Goal: Find specific page/section: Find specific page/section

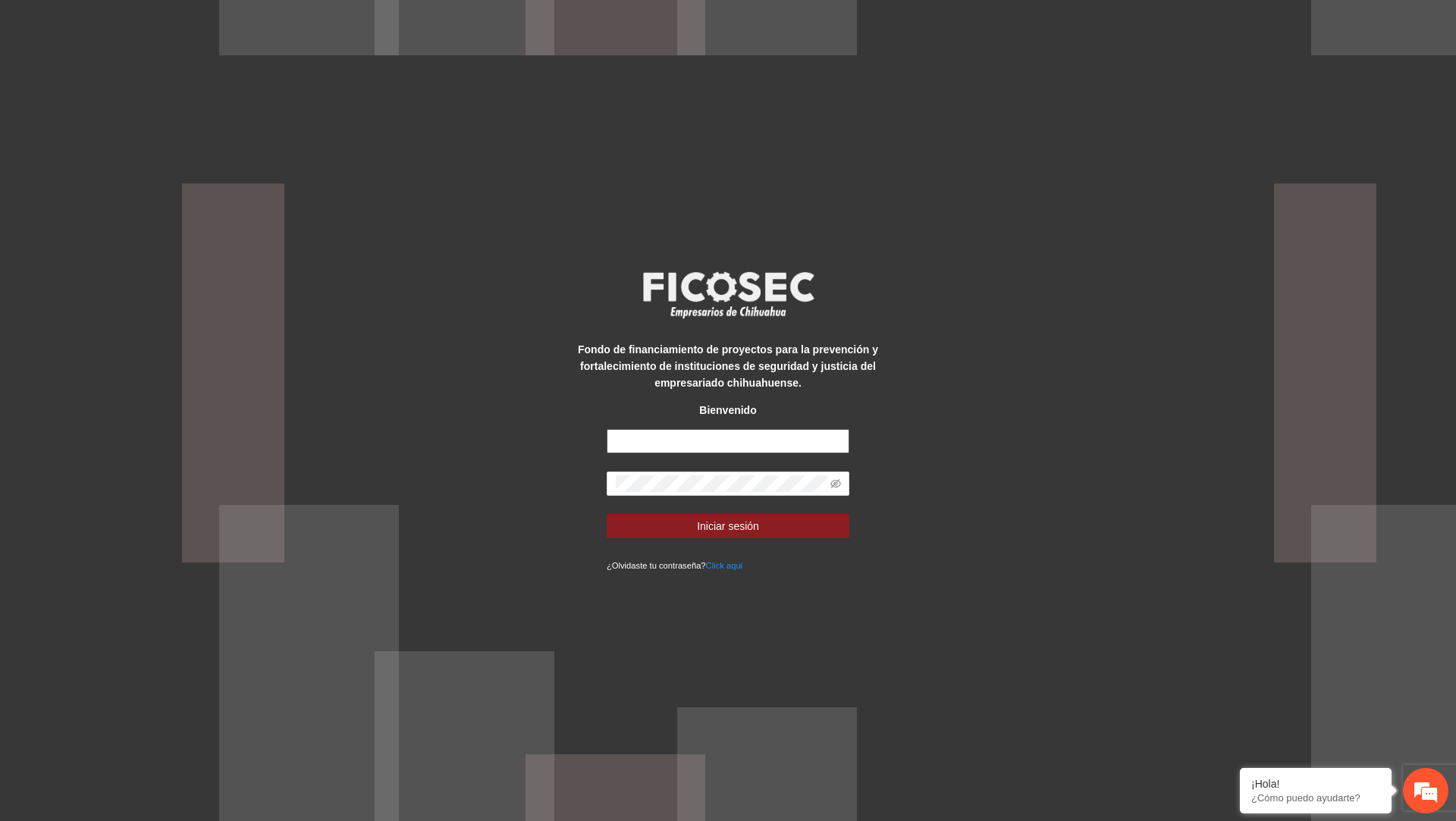
click at [706, 446] on input "text" at bounding box center [728, 441] width 242 height 24
type input "**********"
click at [607, 514] on button "Iniciar sesión" at bounding box center [728, 525] width 242 height 24
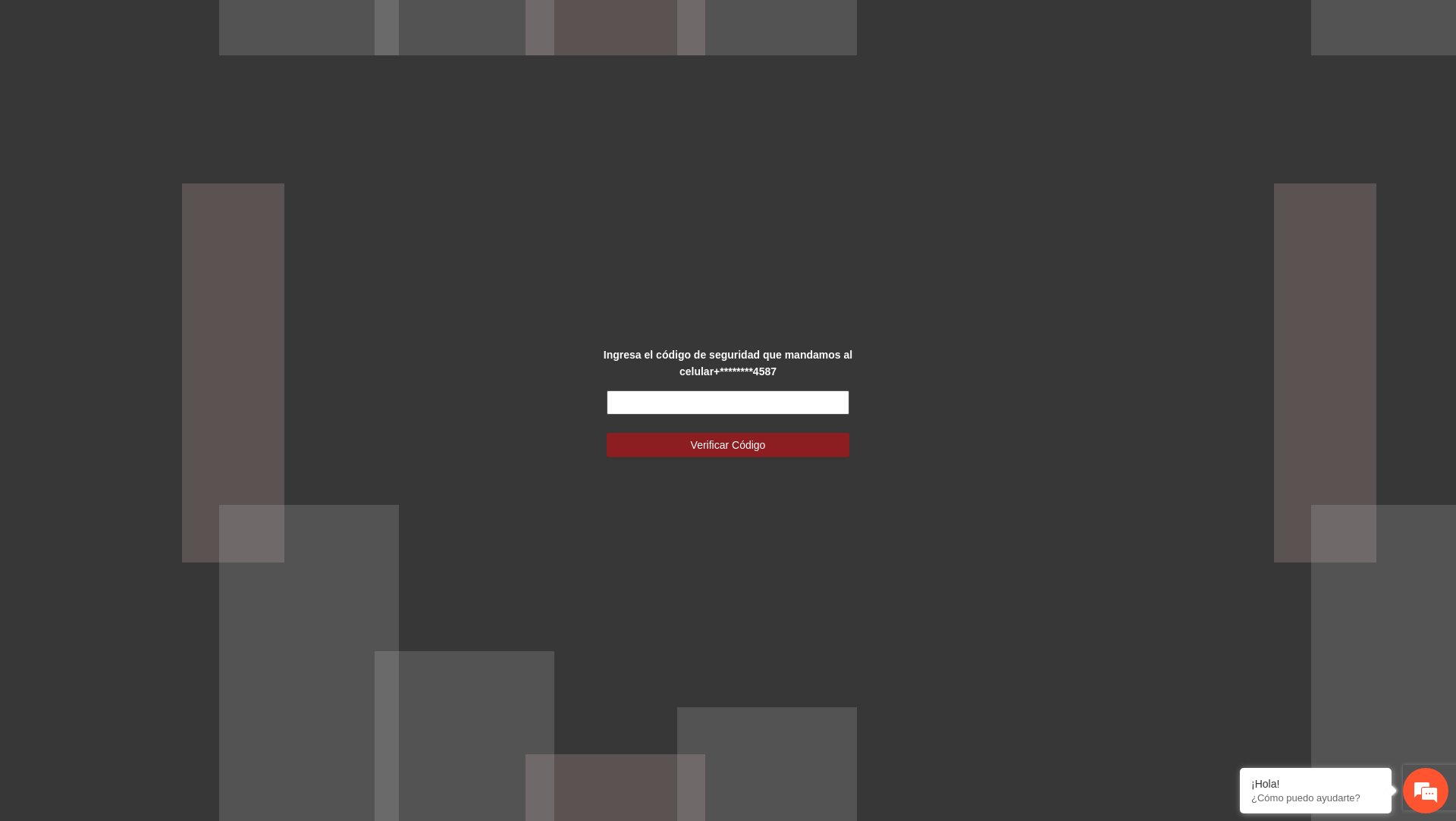
click at [773, 407] on input "text" at bounding box center [728, 403] width 242 height 24
type input "******"
click at [607, 433] on button "Verificar Código" at bounding box center [728, 445] width 242 height 24
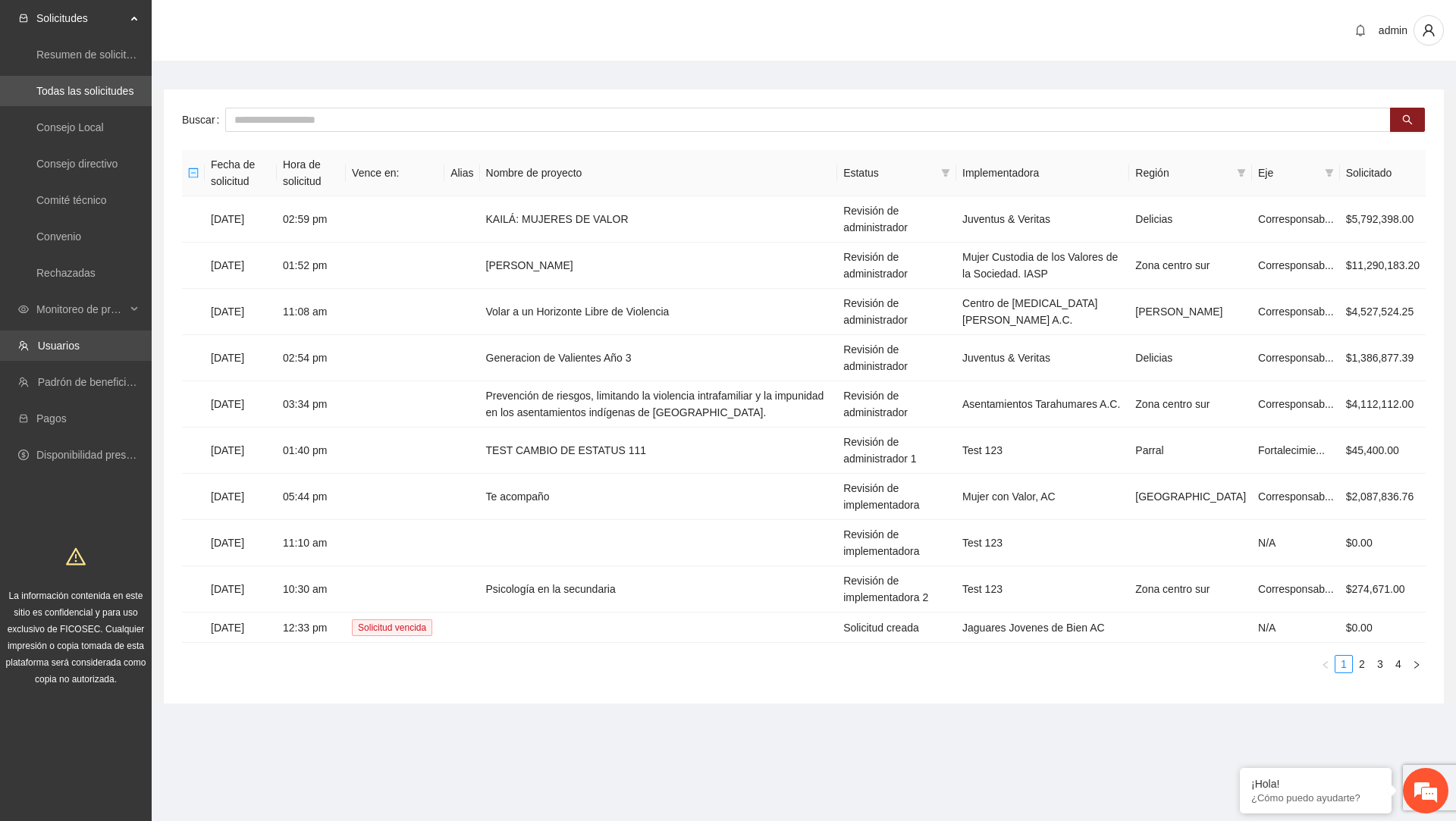
click at [80, 350] on link "Usuarios" at bounding box center [59, 345] width 42 height 12
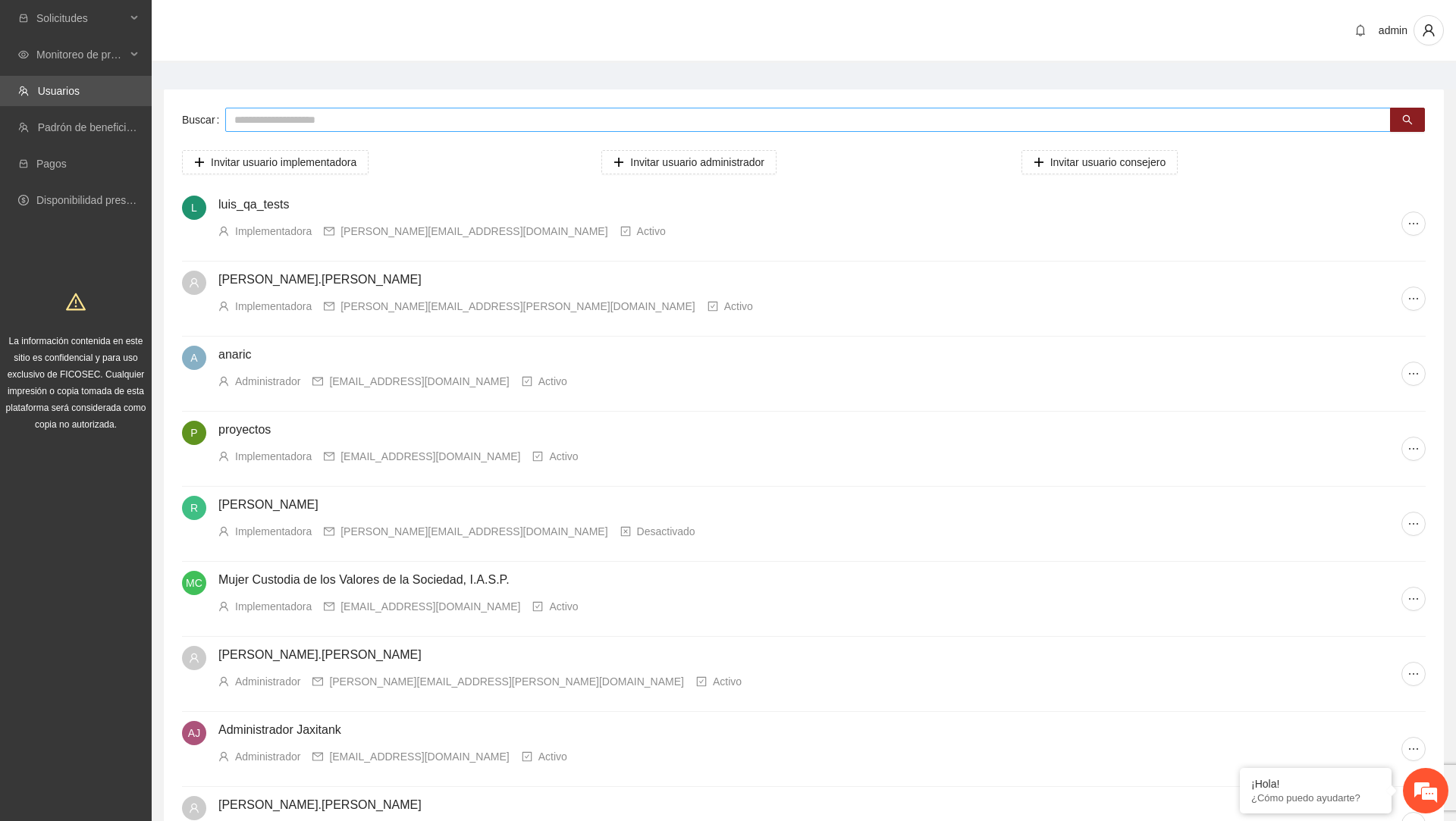
click at [362, 123] on input "text" at bounding box center [808, 120] width 1165 height 24
paste input "**********"
type input "**********"
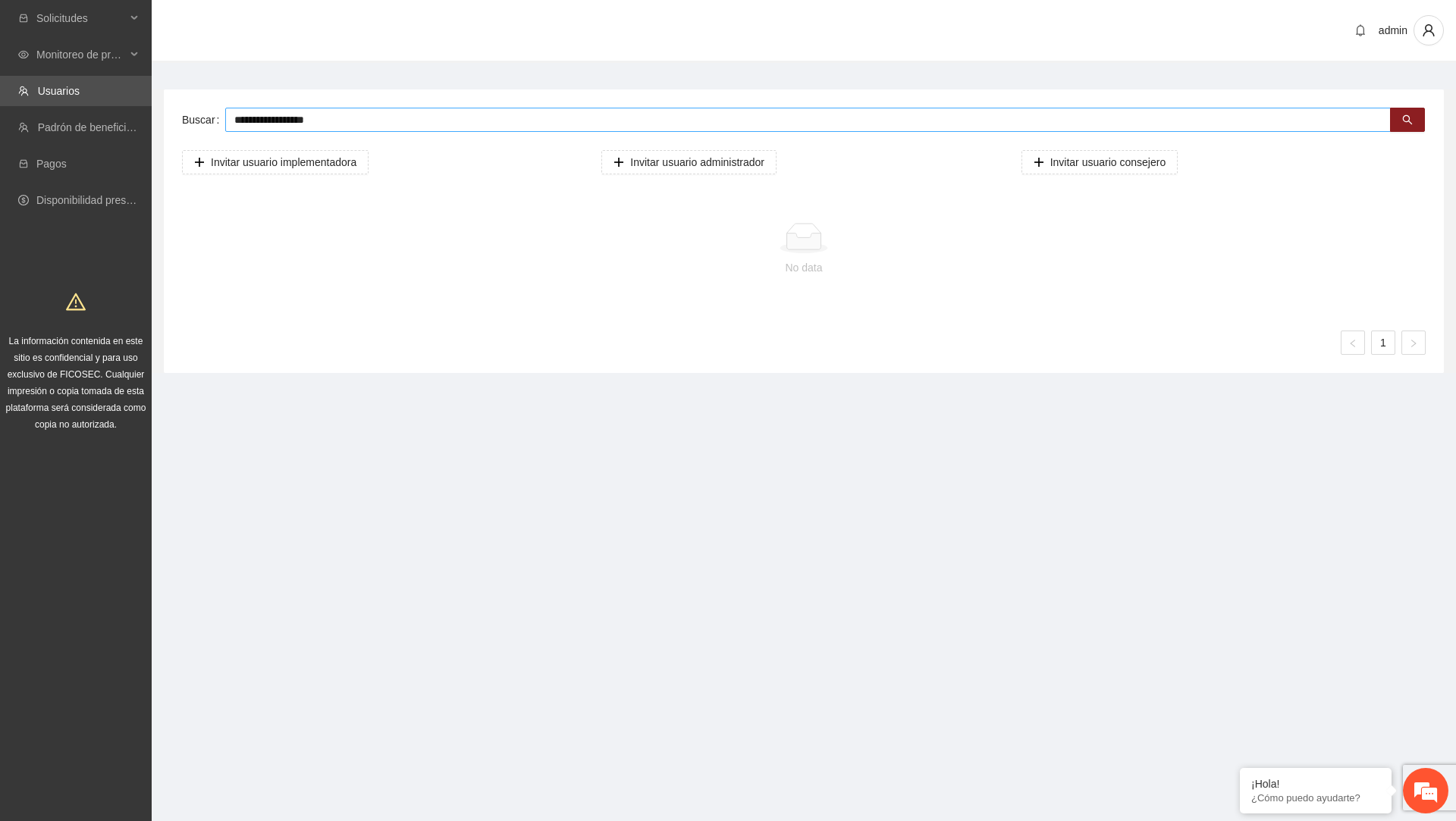
click at [355, 117] on input "**********" at bounding box center [808, 120] width 1165 height 24
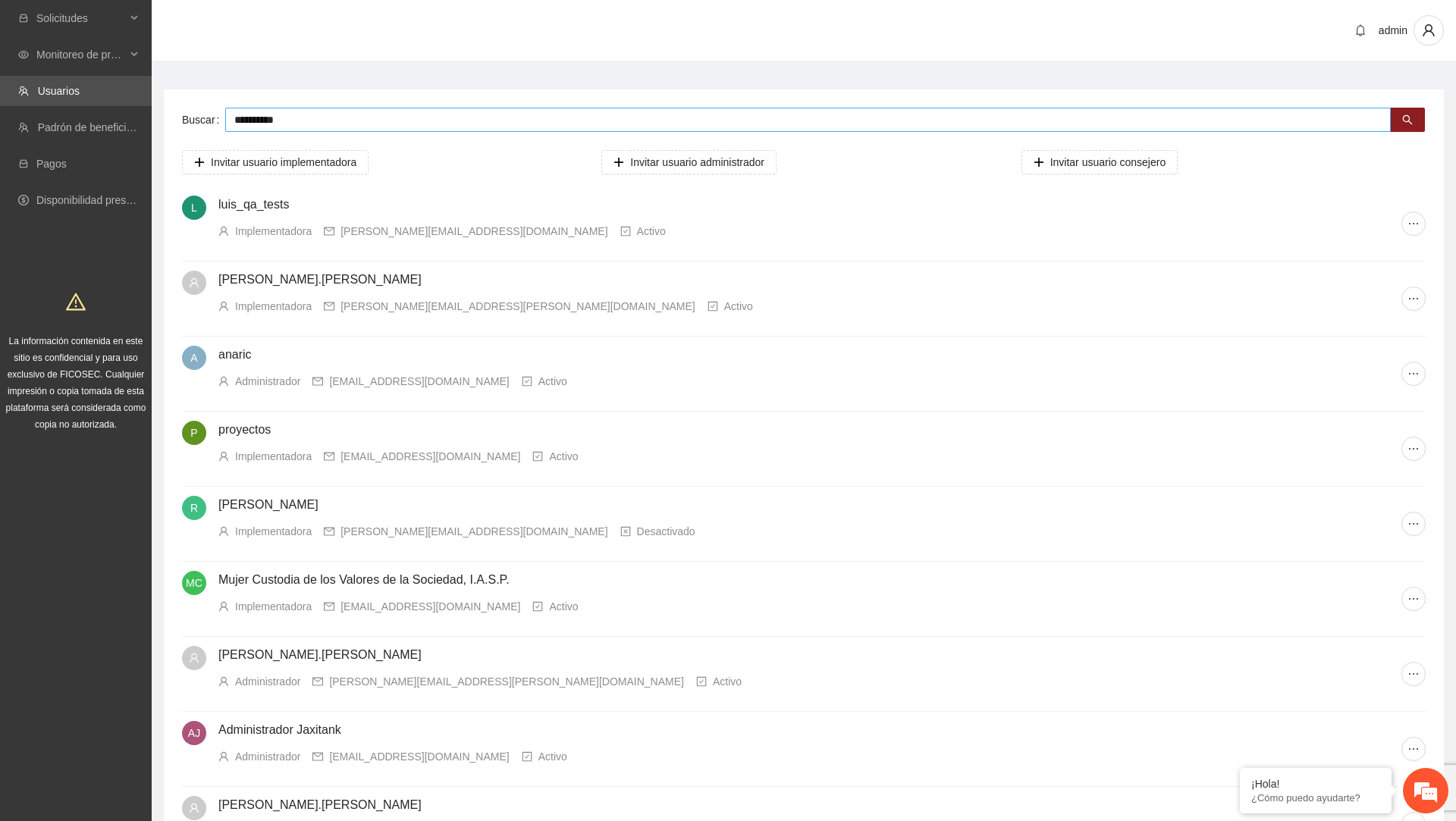
type input "**********"
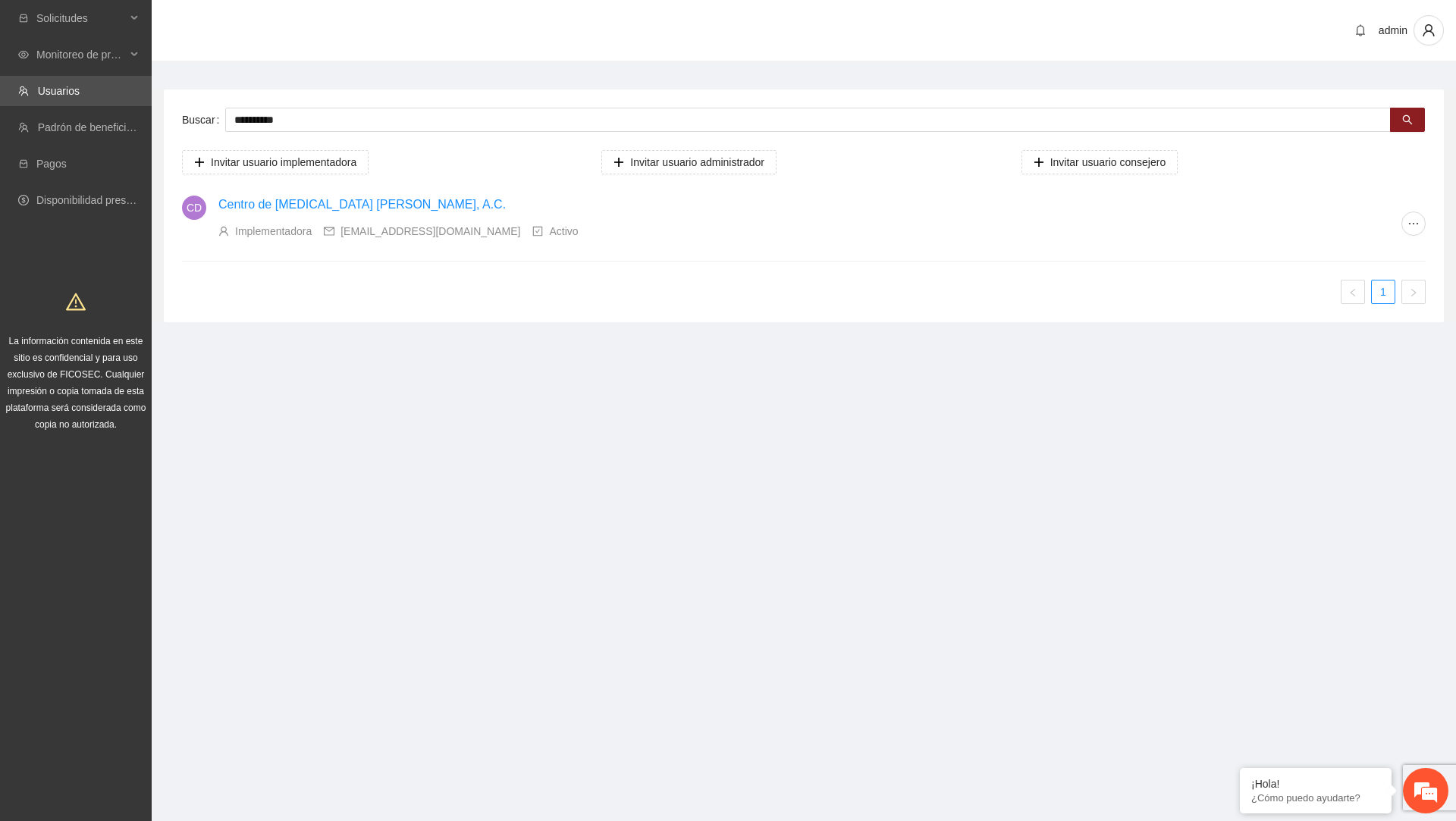
click at [420, 198] on link "Centro de Intervención en Crisis Alma Calma, A.C." at bounding box center [362, 204] width 287 height 13
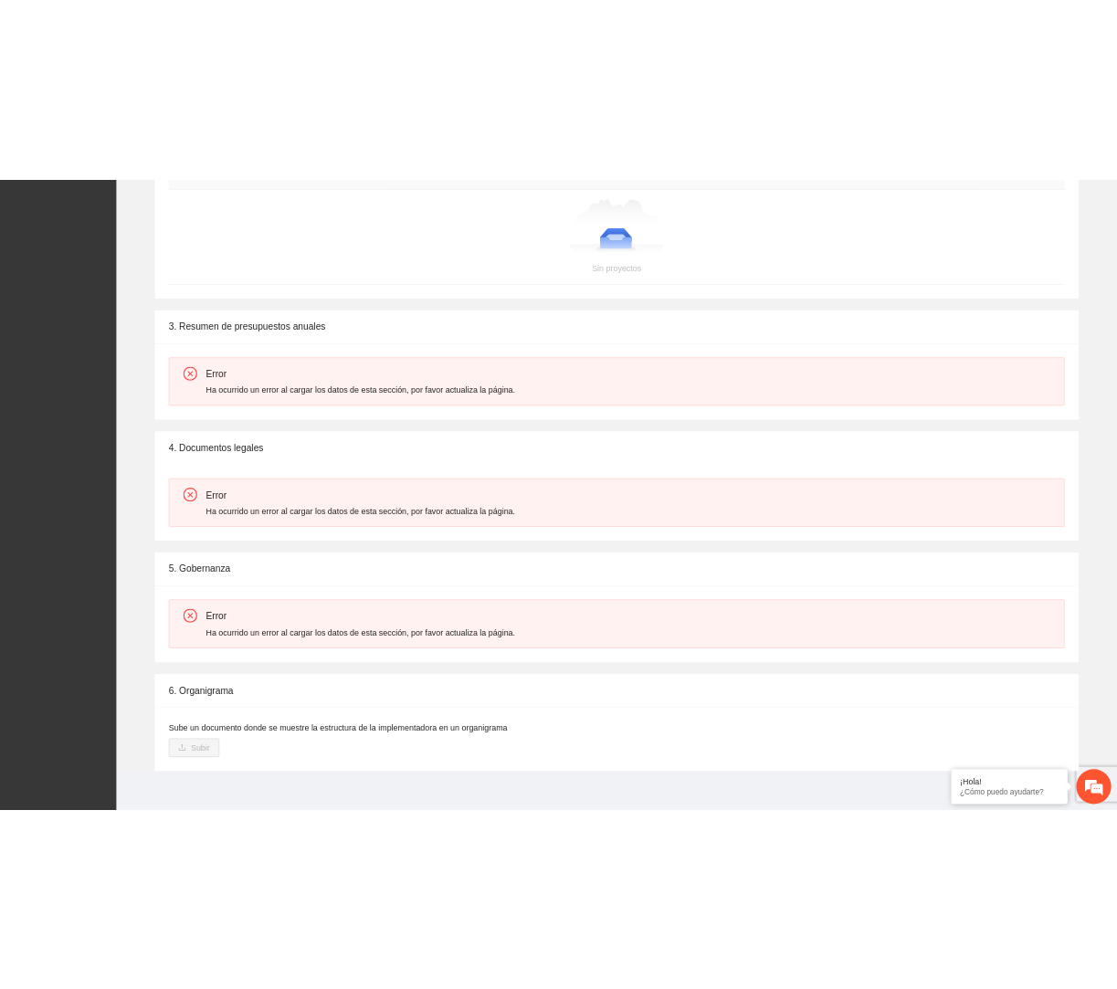
scroll to position [676, 0]
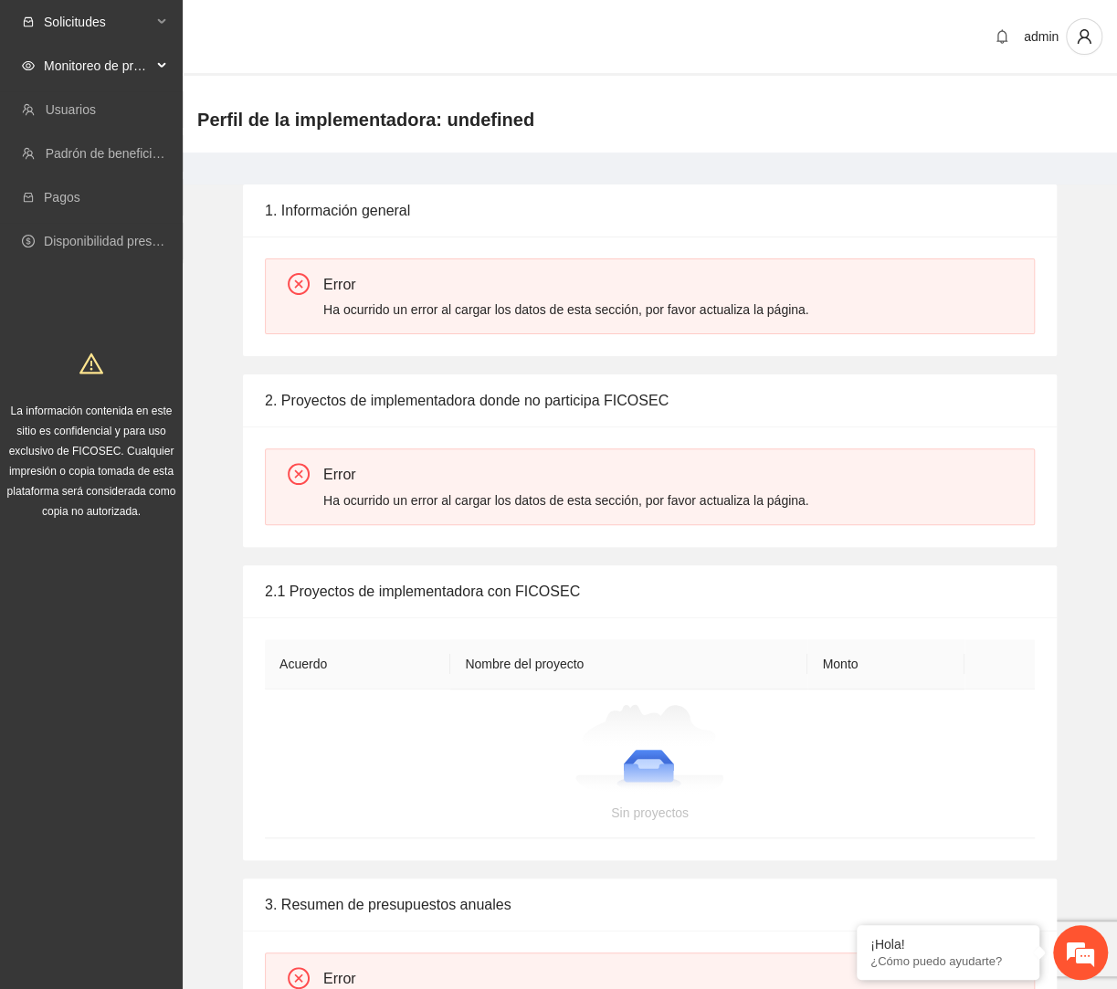
click at [118, 15] on span "Solicitudes" at bounding box center [98, 22] width 108 height 37
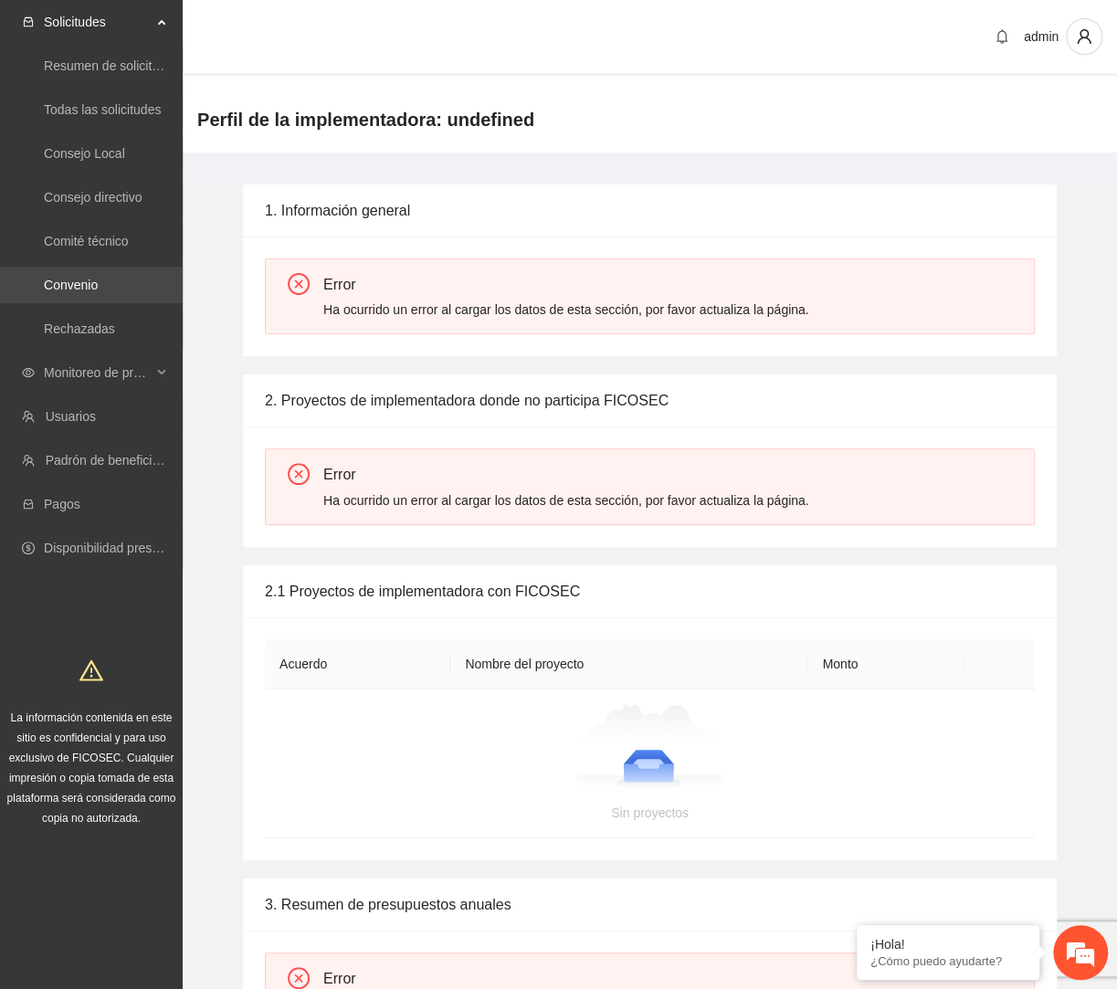
click at [98, 291] on link "Convenio" at bounding box center [71, 285] width 54 height 15
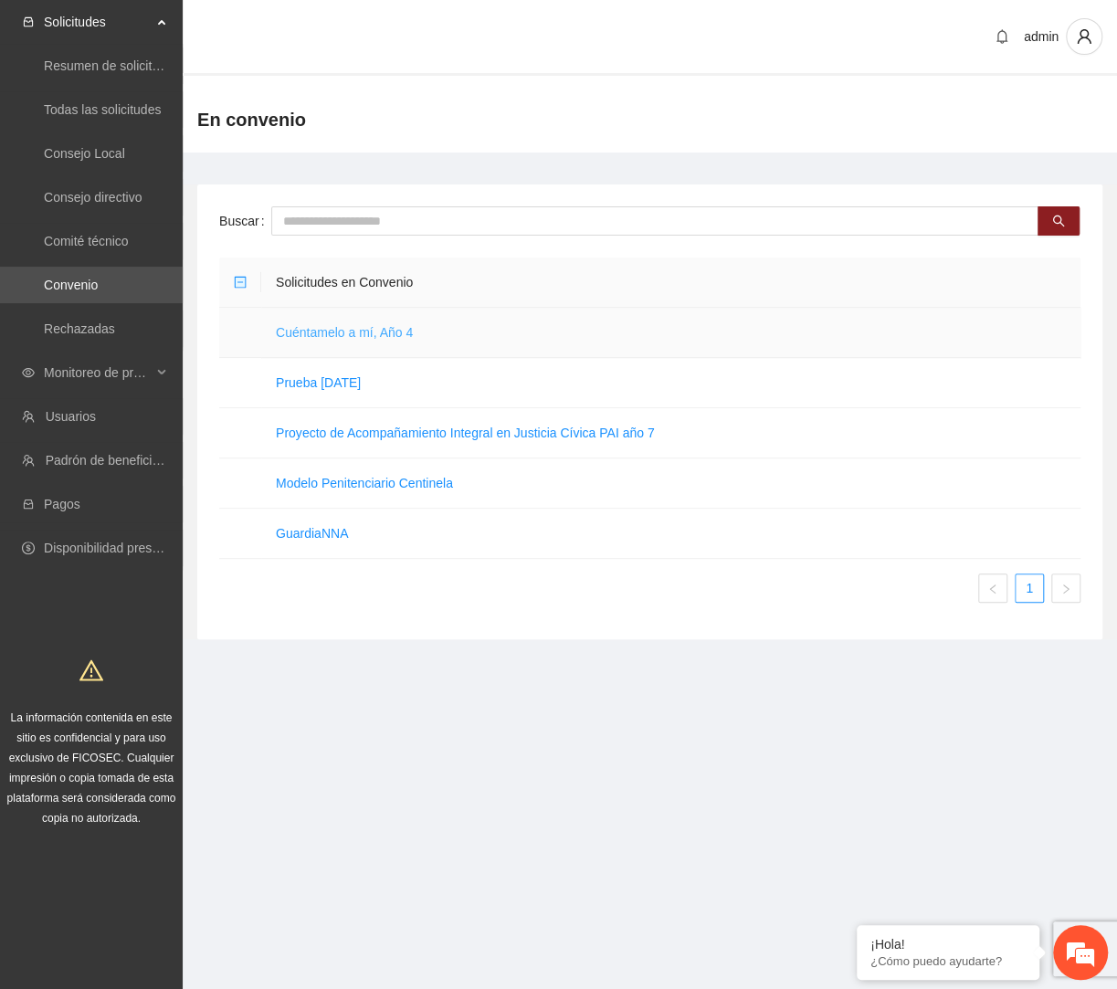
click at [355, 333] on link "Cuéntamelo a mí, Año 4" at bounding box center [344, 332] width 137 height 15
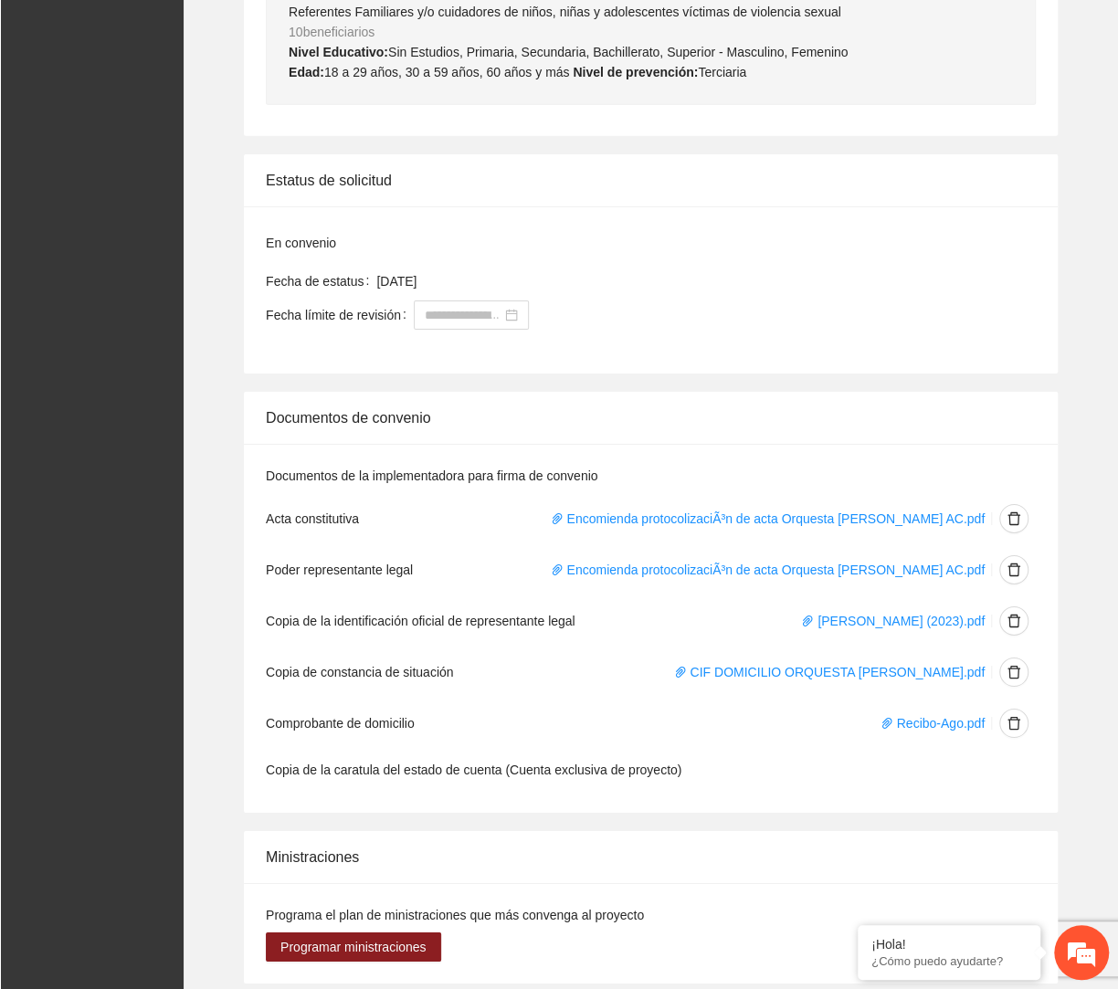
scroll to position [6638, 0]
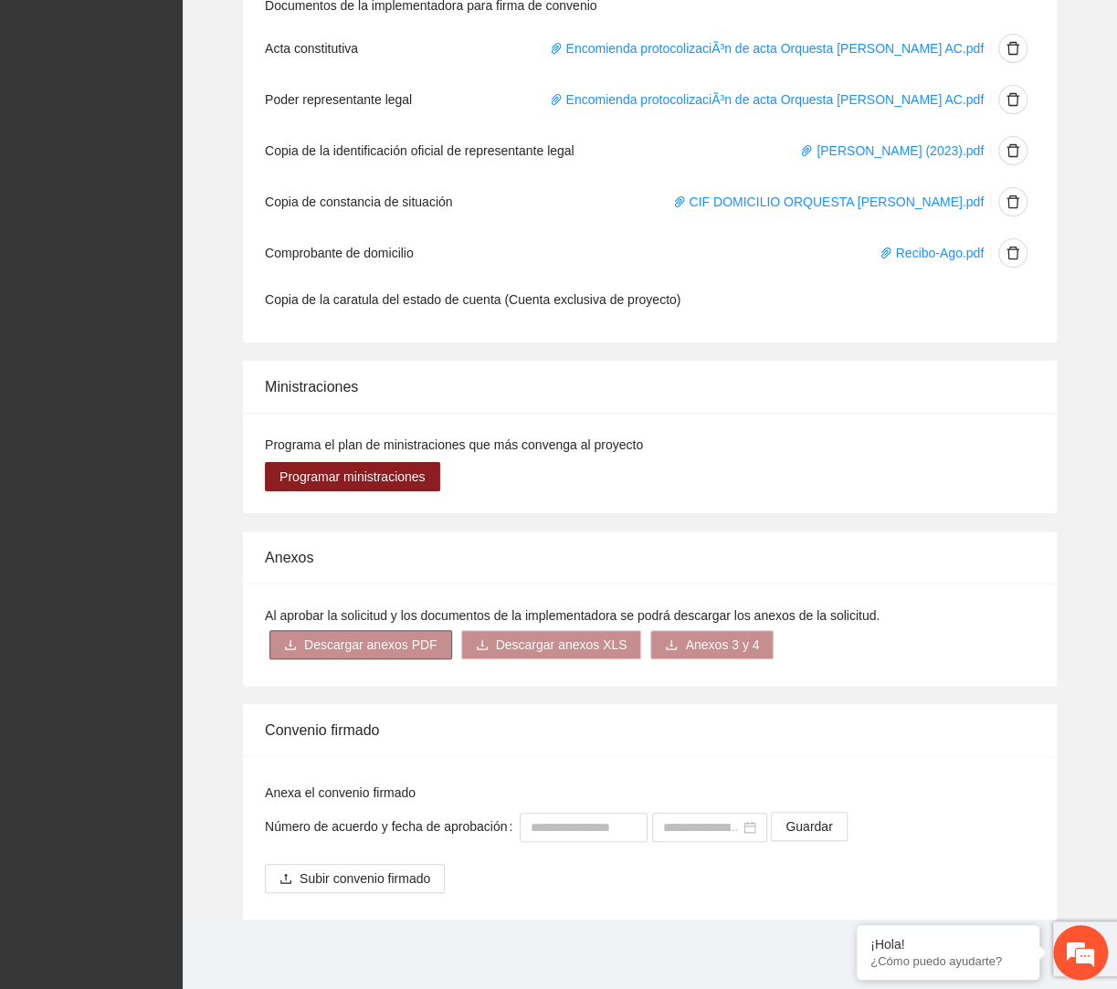
click at [380, 649] on span "Descargar anexos PDF" at bounding box center [370, 645] width 133 height 20
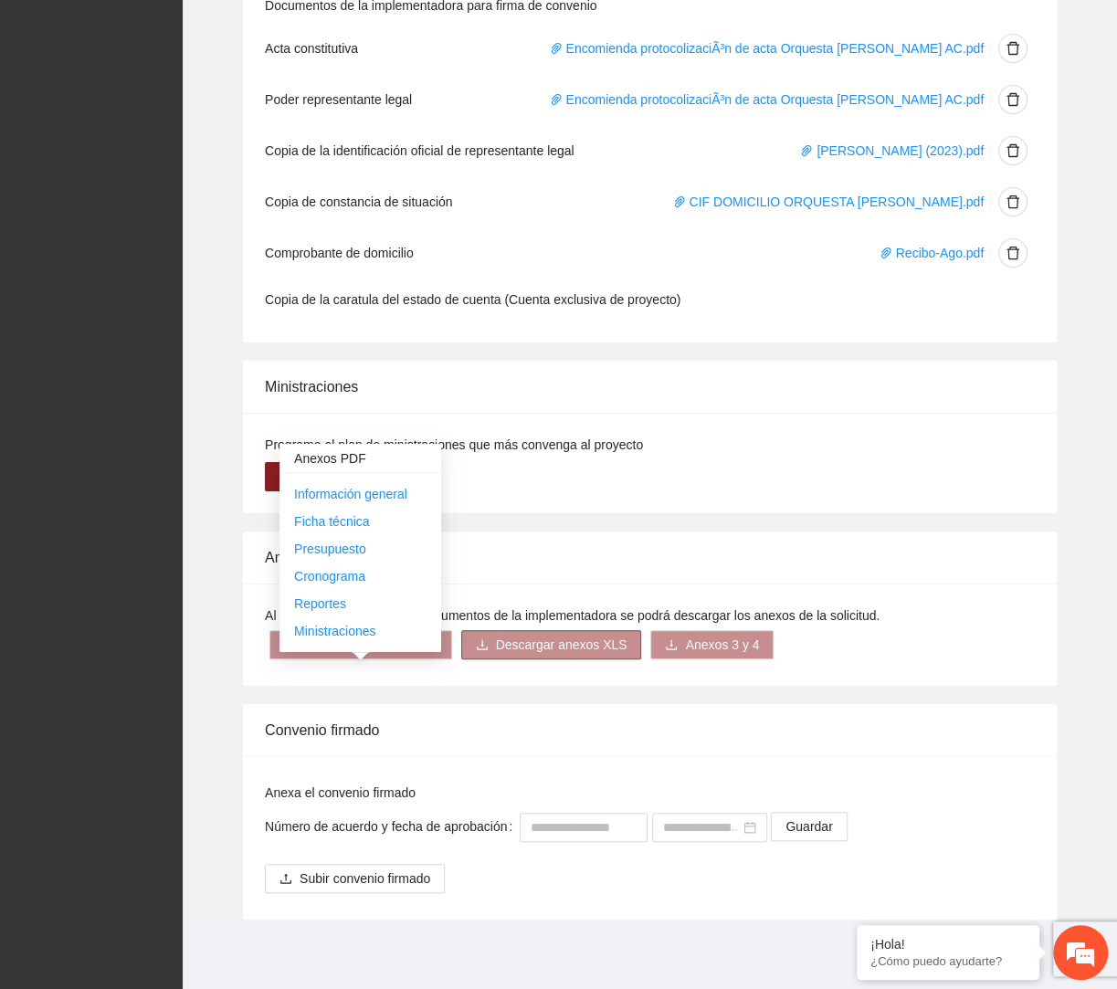
click at [510, 640] on span "Descargar anexos XLS" at bounding box center [562, 645] width 132 height 20
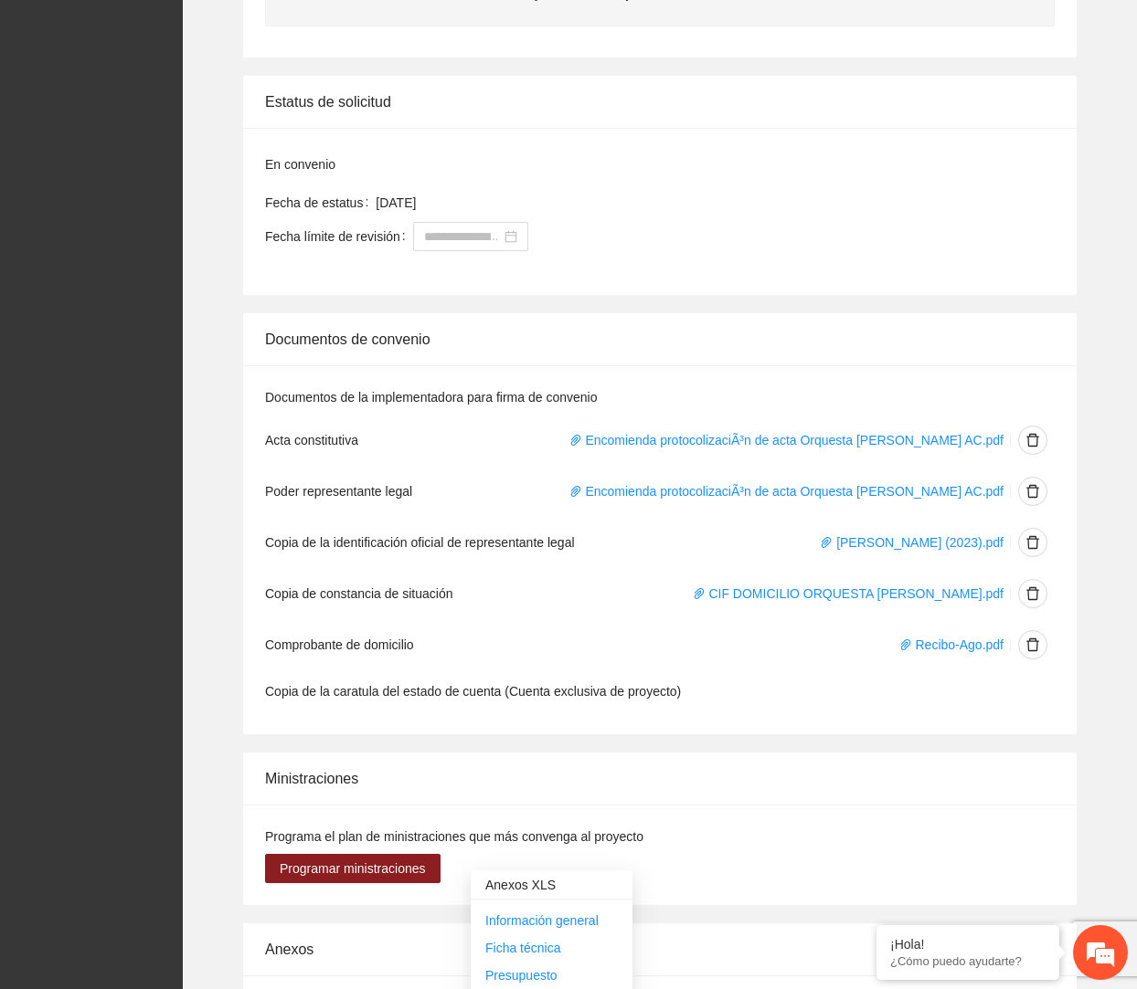
scroll to position [6598, 0]
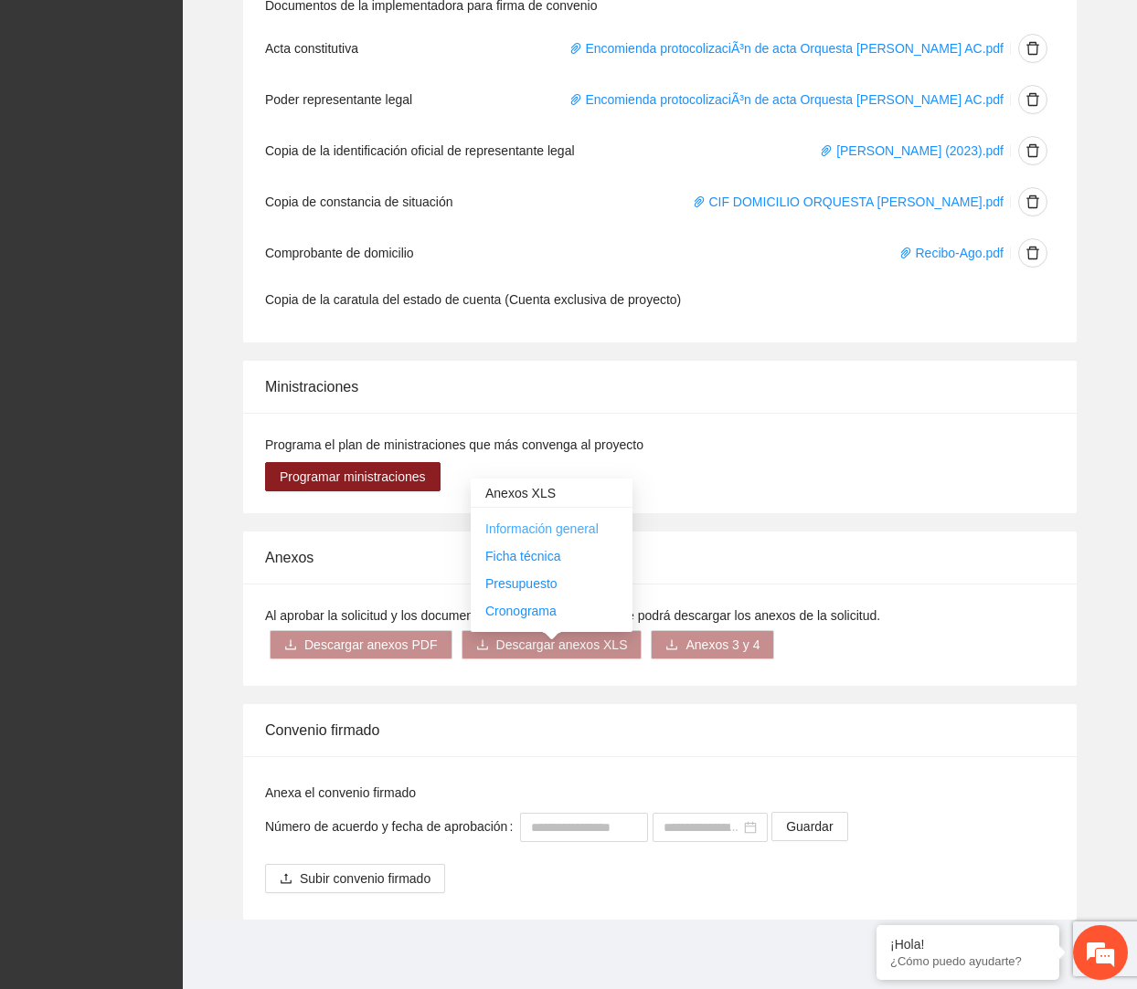
click at [568, 522] on link "Información general" at bounding box center [541, 529] width 113 height 15
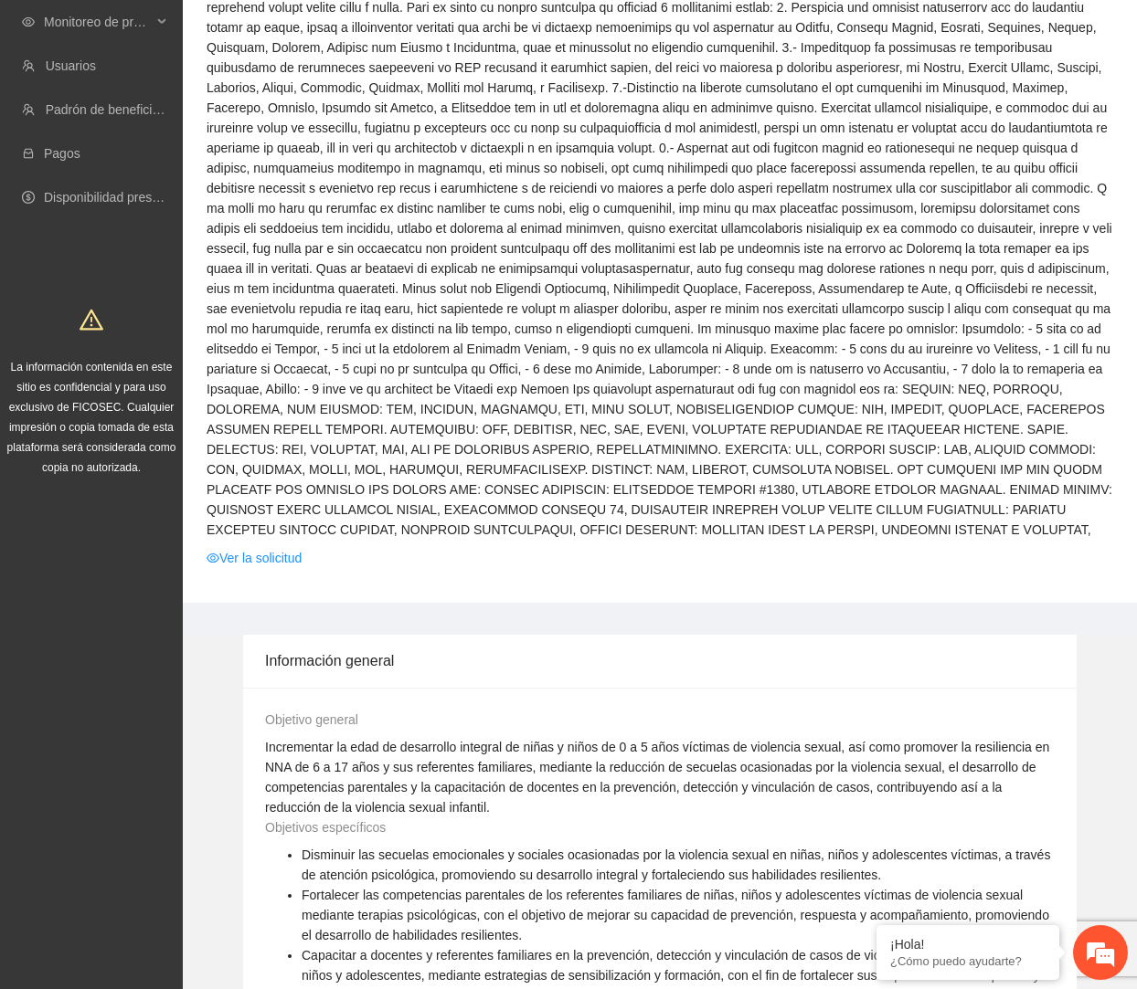
scroll to position [0, 0]
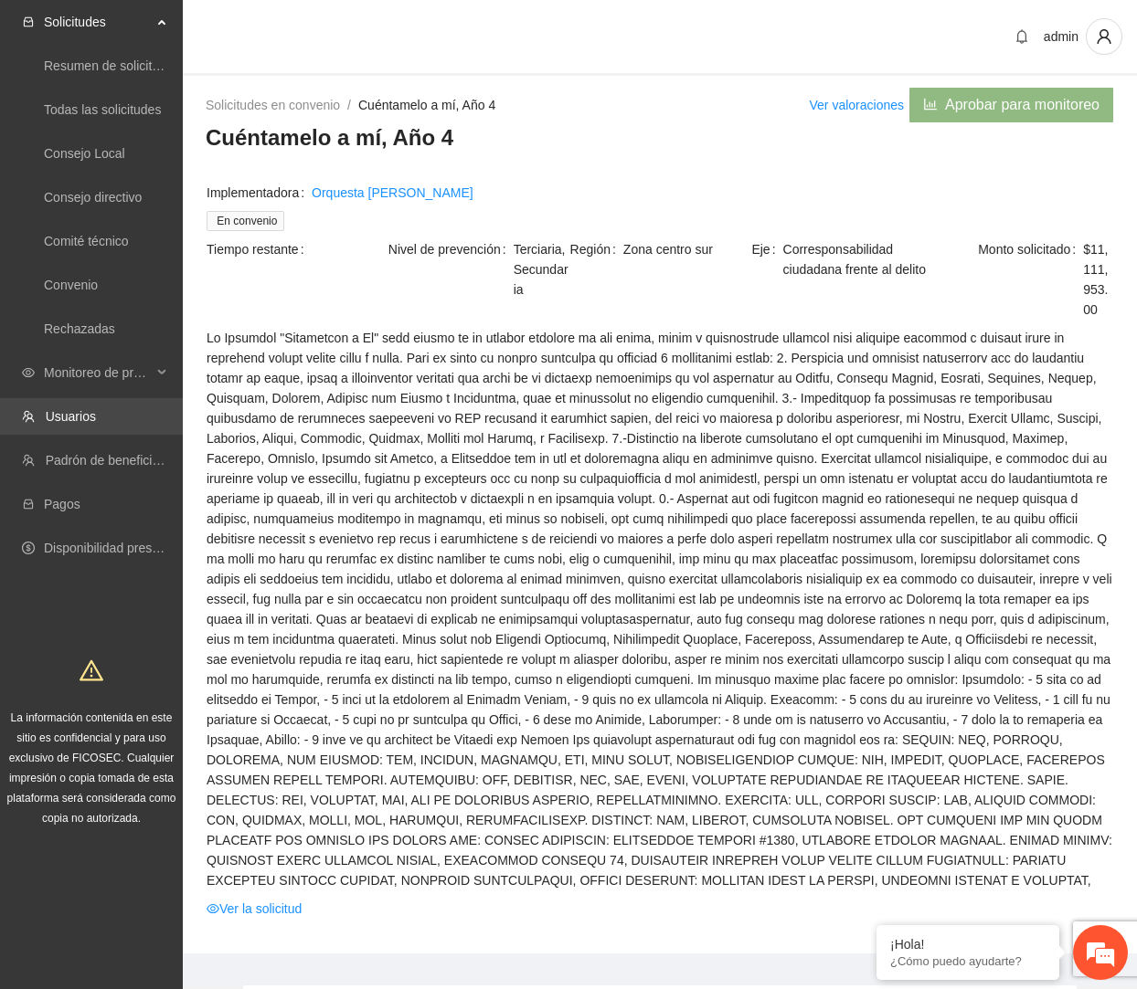
click at [90, 411] on link "Usuarios" at bounding box center [71, 416] width 50 height 15
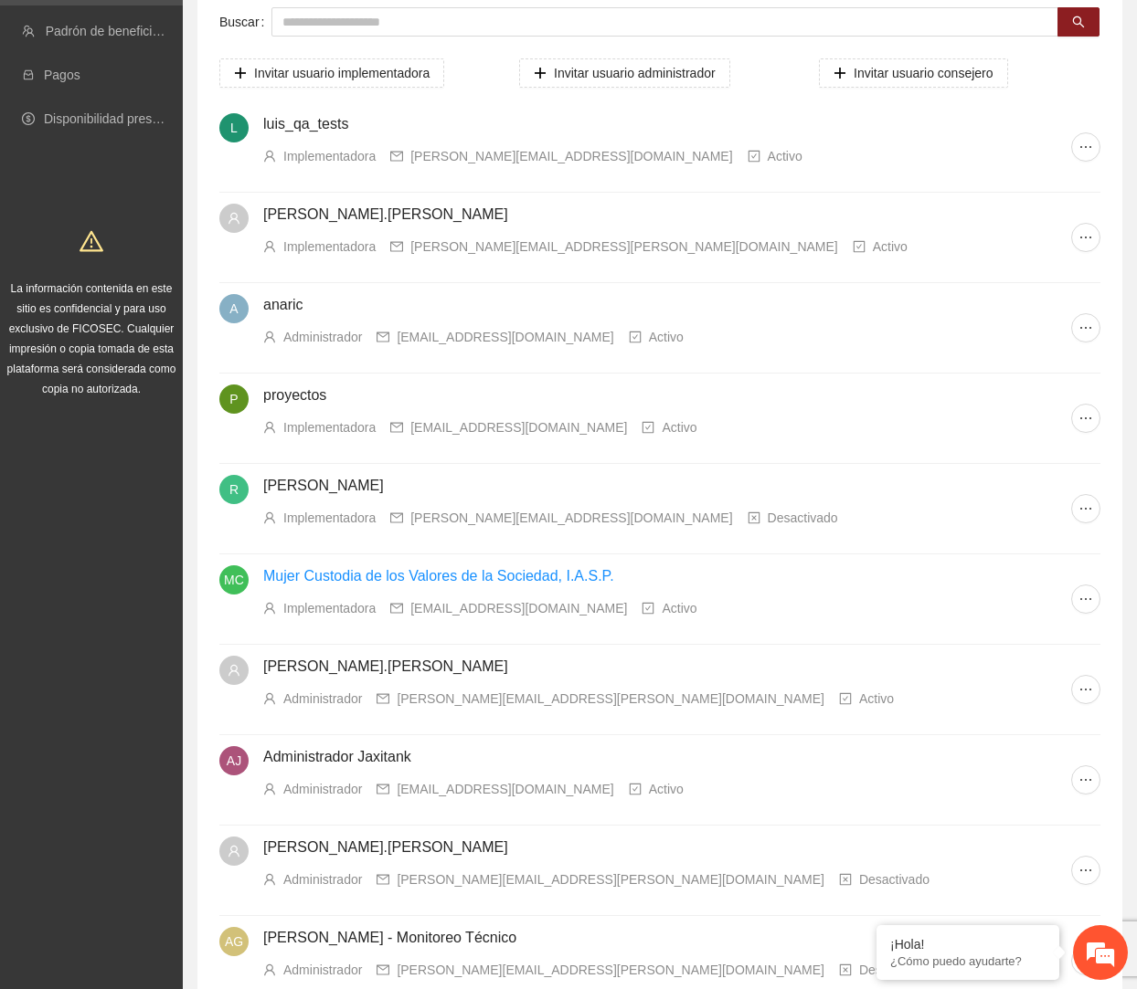
scroll to position [132, 0]
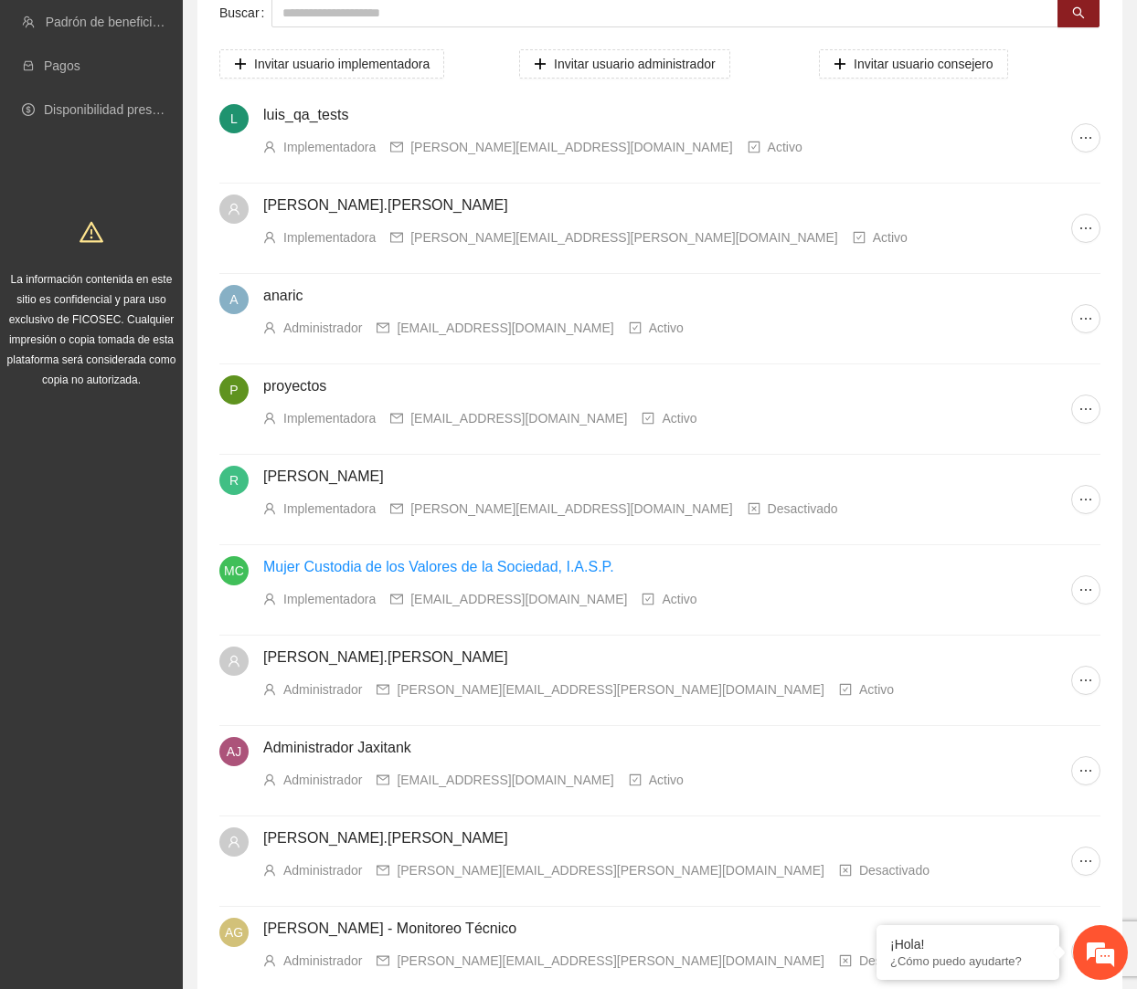
click at [323, 569] on link "Mujer Custodia de los Valores de la Sociedad, I.A.S.P." at bounding box center [438, 567] width 351 height 16
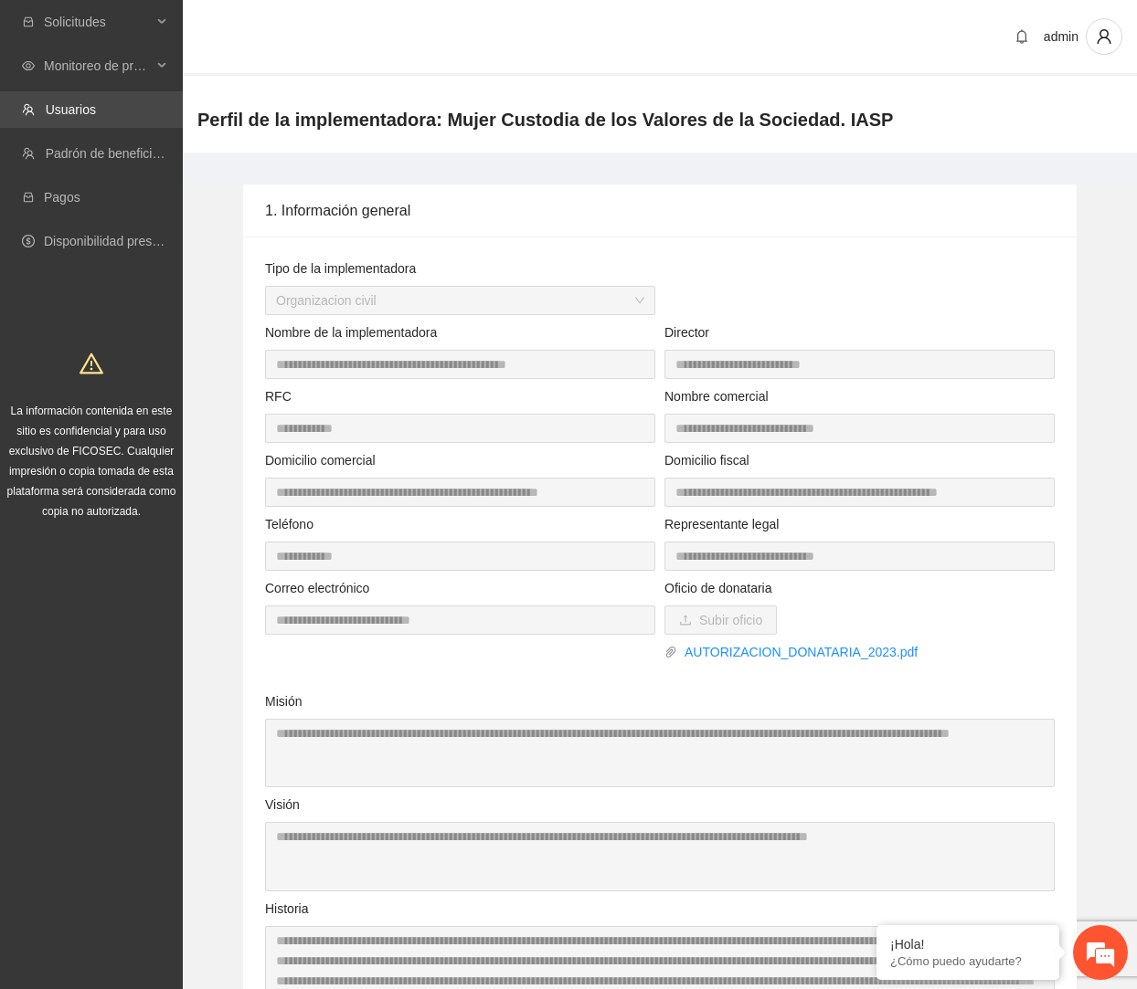
click at [96, 102] on link "Usuarios" at bounding box center [71, 109] width 50 height 15
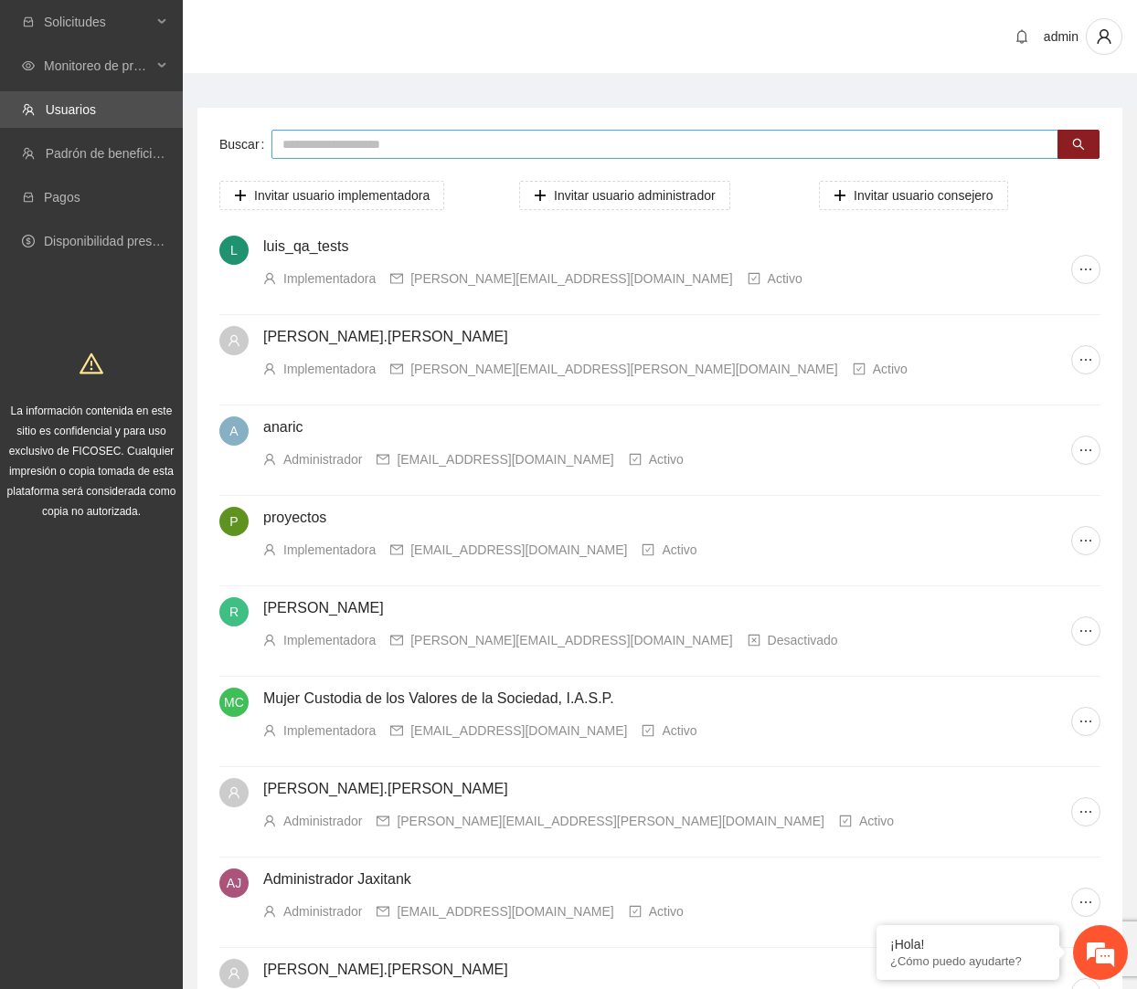
click at [830, 152] on input "text" at bounding box center [664, 144] width 787 height 29
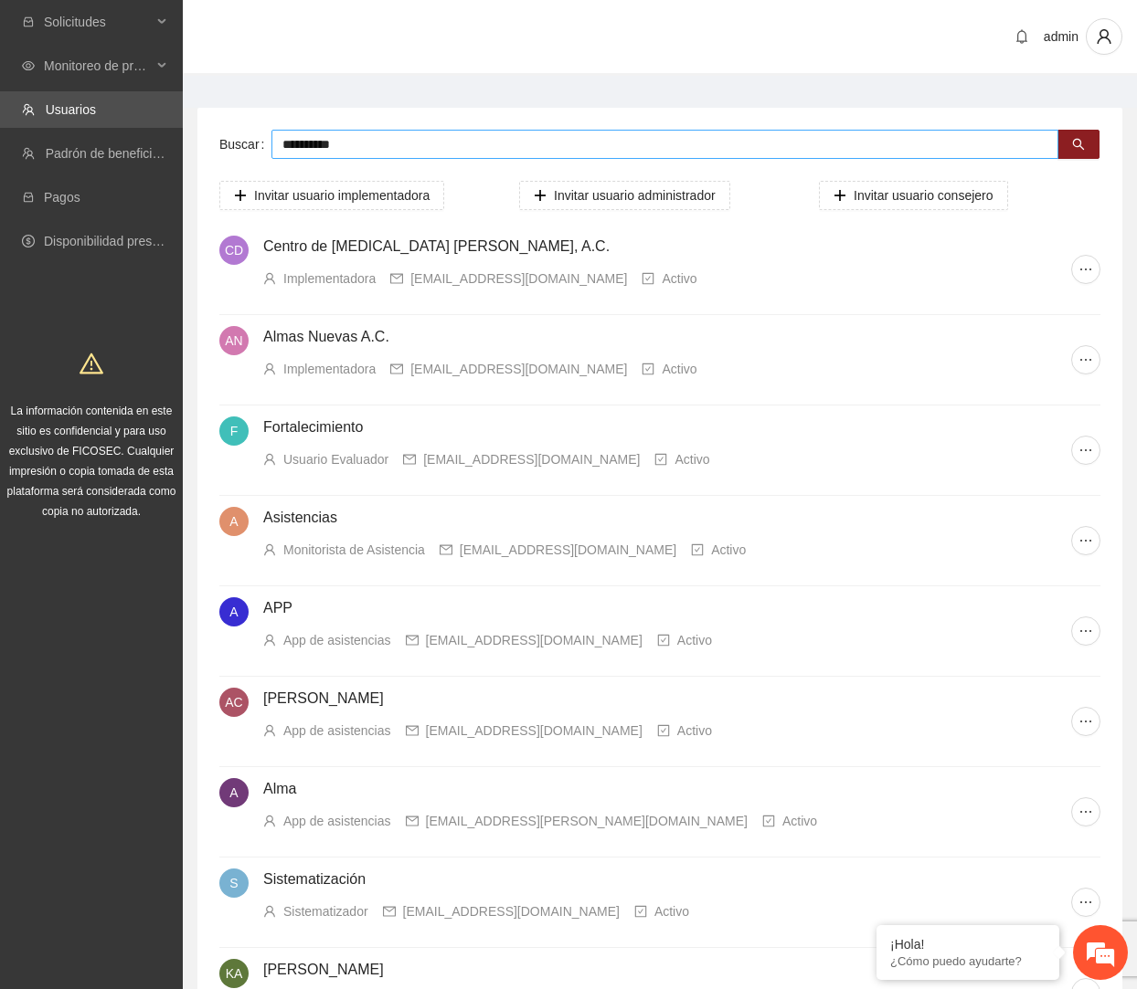
type input "**********"
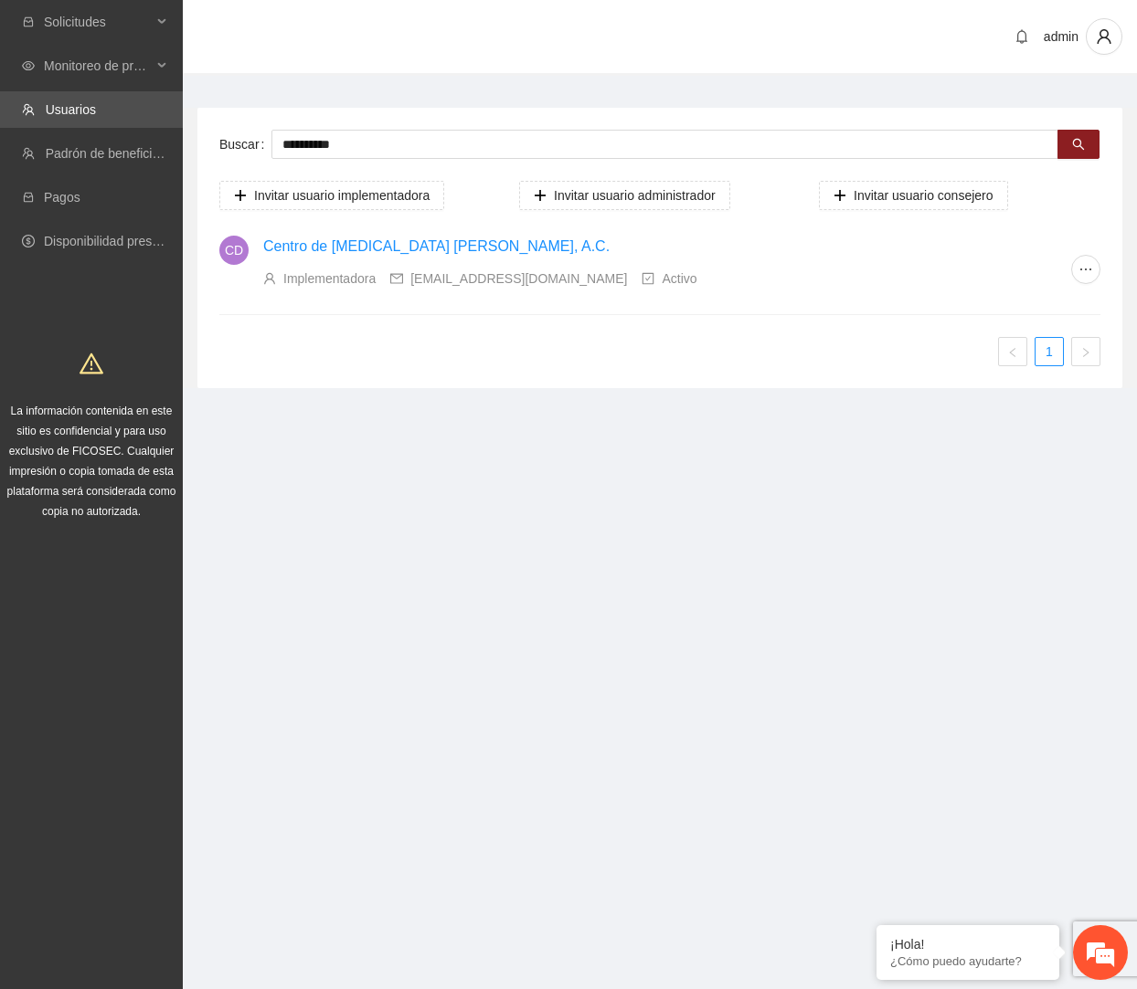
click at [471, 244] on link "Centro de Intervención en Crisis Alma Calma, A.C." at bounding box center [436, 246] width 346 height 16
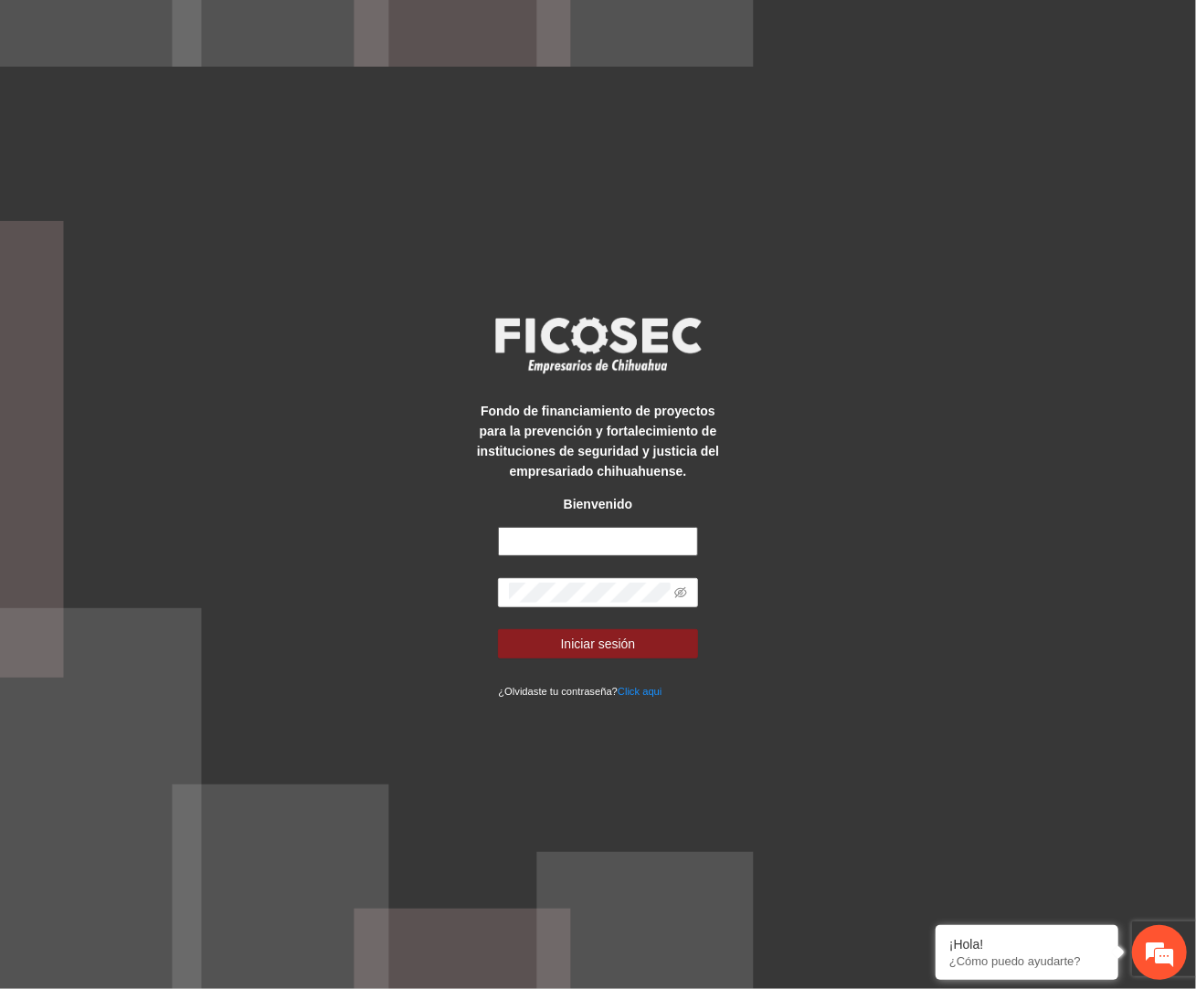
click at [605, 550] on input "text" at bounding box center [597, 541] width 199 height 29
type input "**********"
click at [498, 629] on button "Iniciar sesión" at bounding box center [597, 643] width 199 height 29
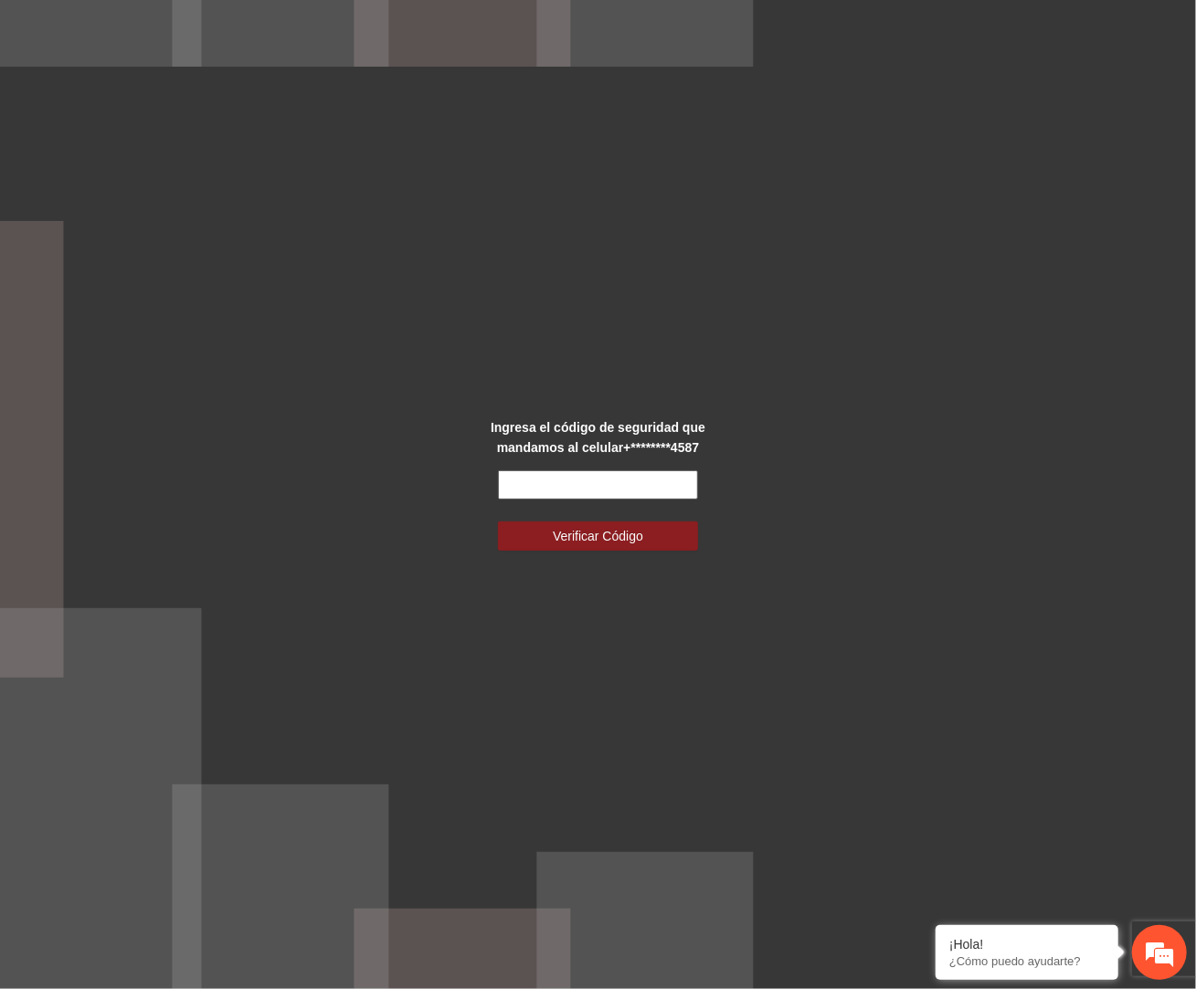
click at [622, 483] on input "text" at bounding box center [597, 485] width 199 height 29
type input "******"
click at [498, 522] on button "Verificar Código" at bounding box center [597, 536] width 199 height 29
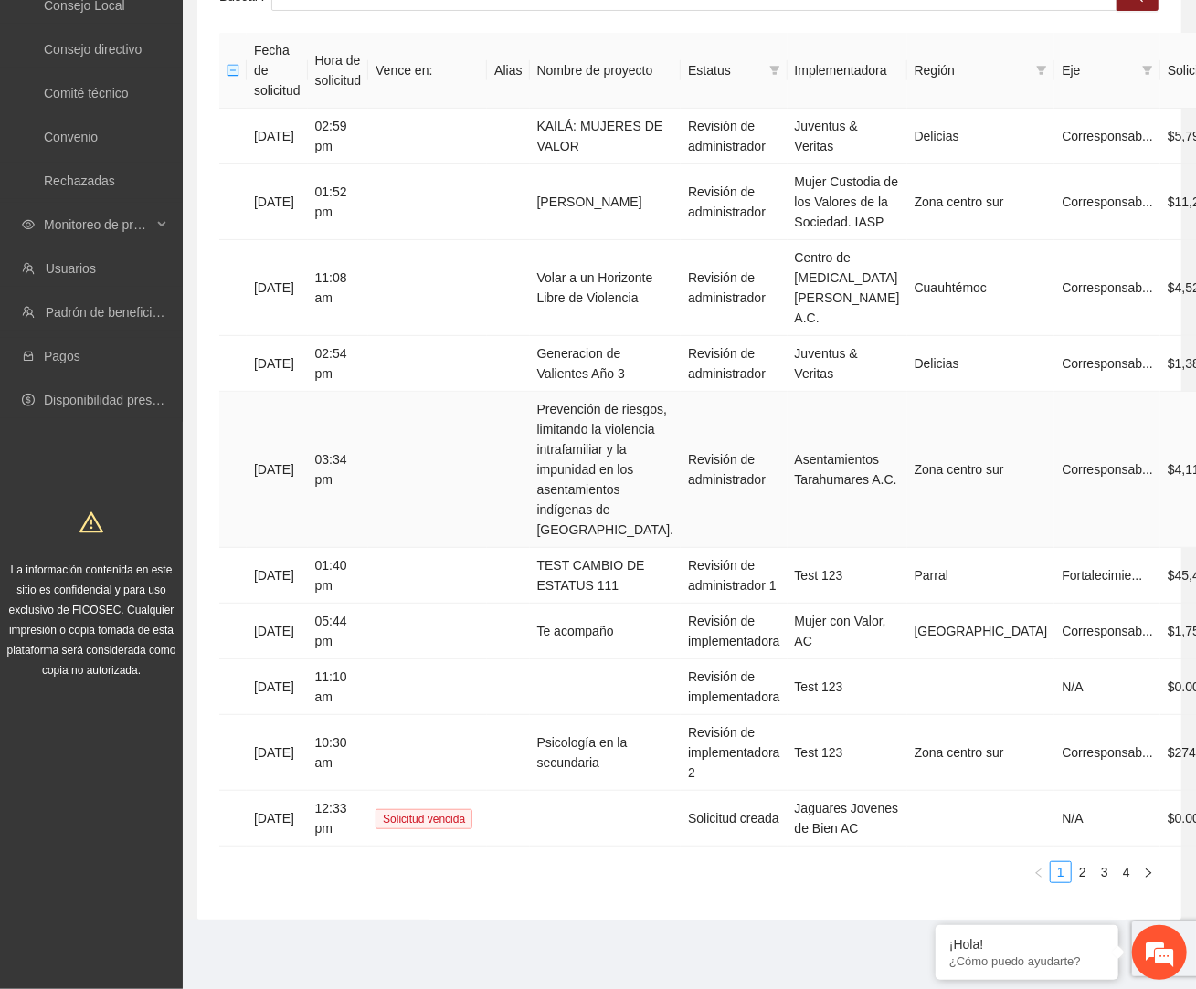
scroll to position [285, 0]
click at [599, 739] on td "Psicología en la secundaria" at bounding box center [606, 753] width 152 height 76
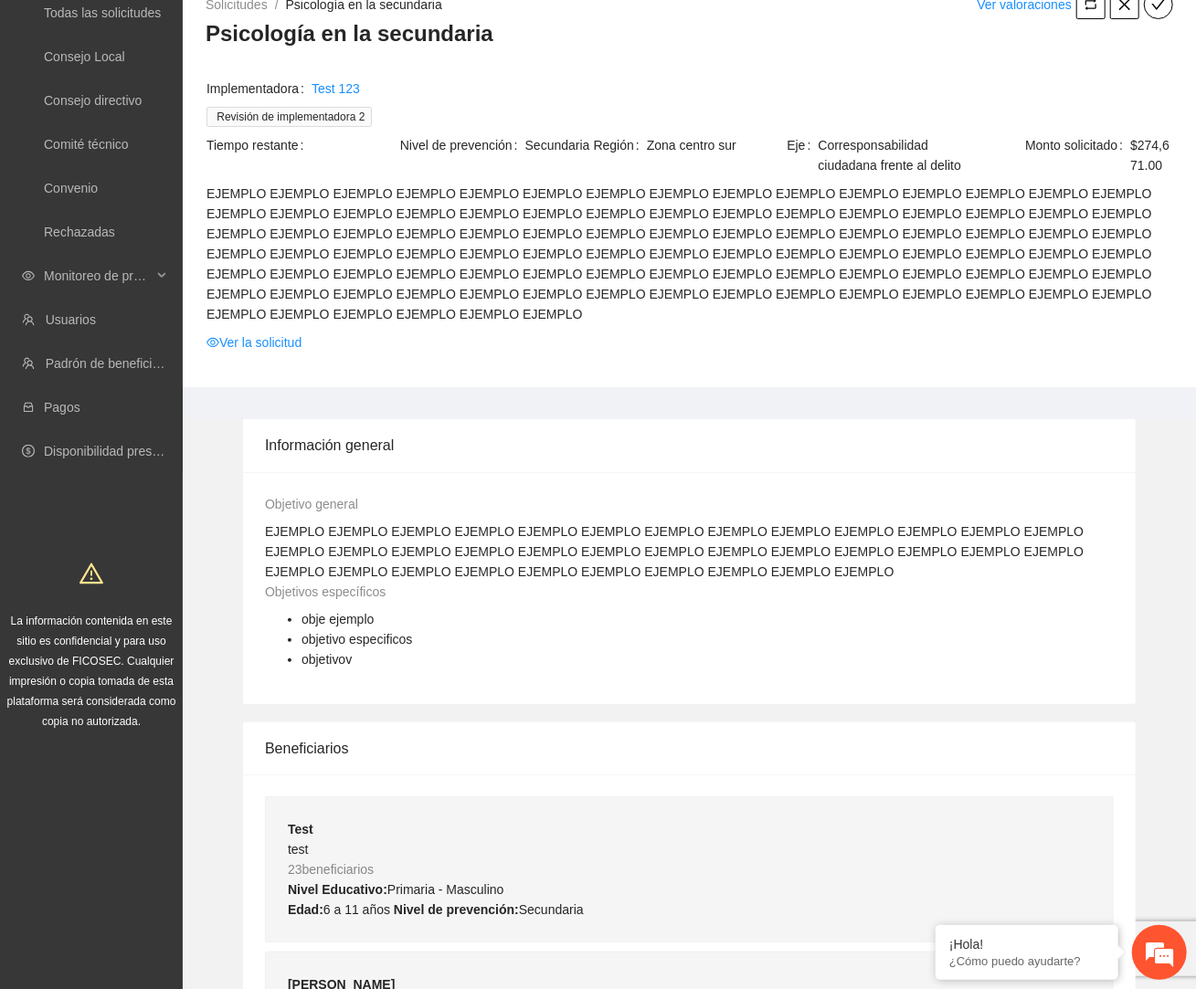
scroll to position [1219, 0]
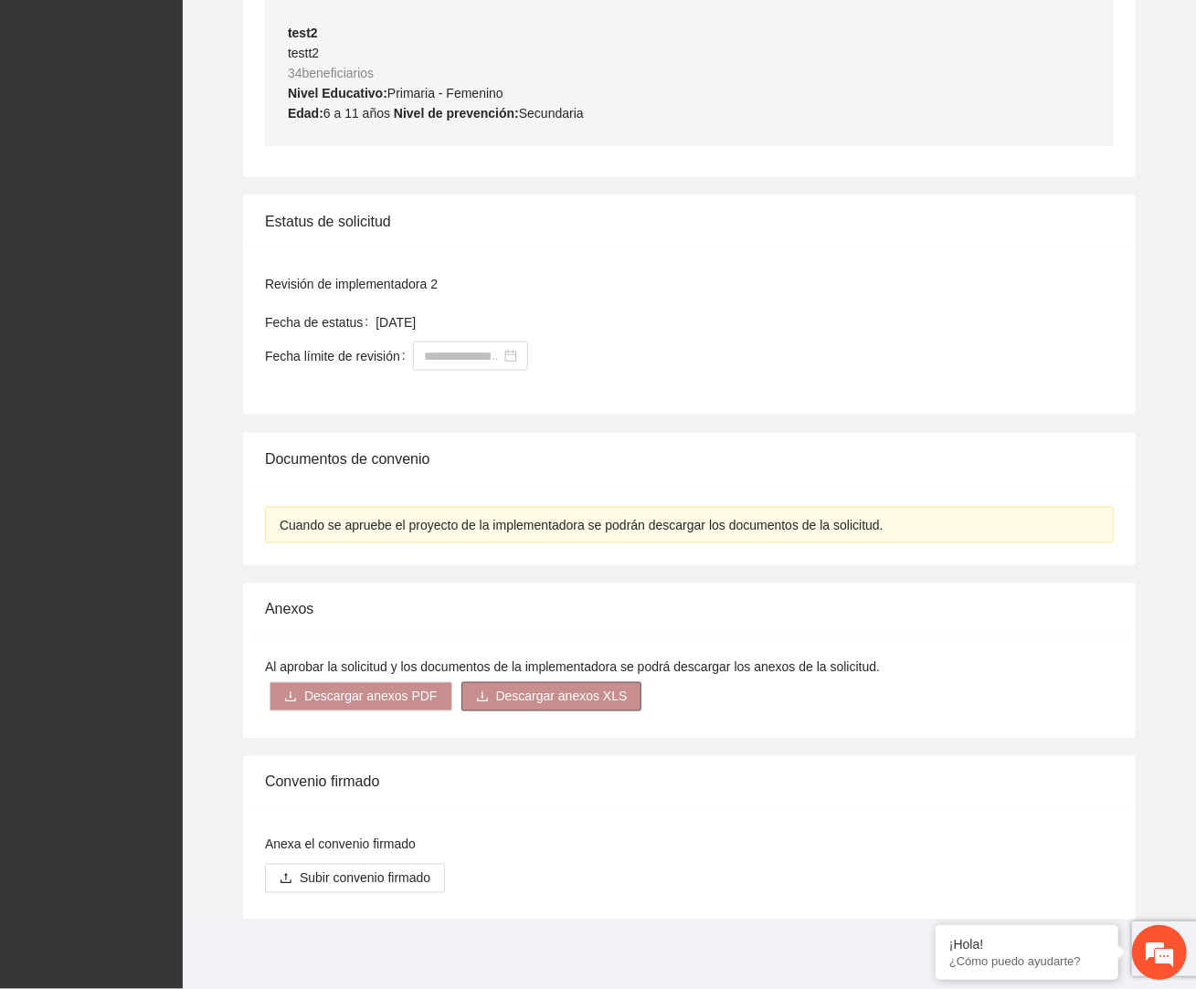
click at [608, 703] on span "Descargar anexos XLS" at bounding box center [562, 697] width 132 height 20
click at [582, 570] on link "Información general" at bounding box center [541, 577] width 113 height 15
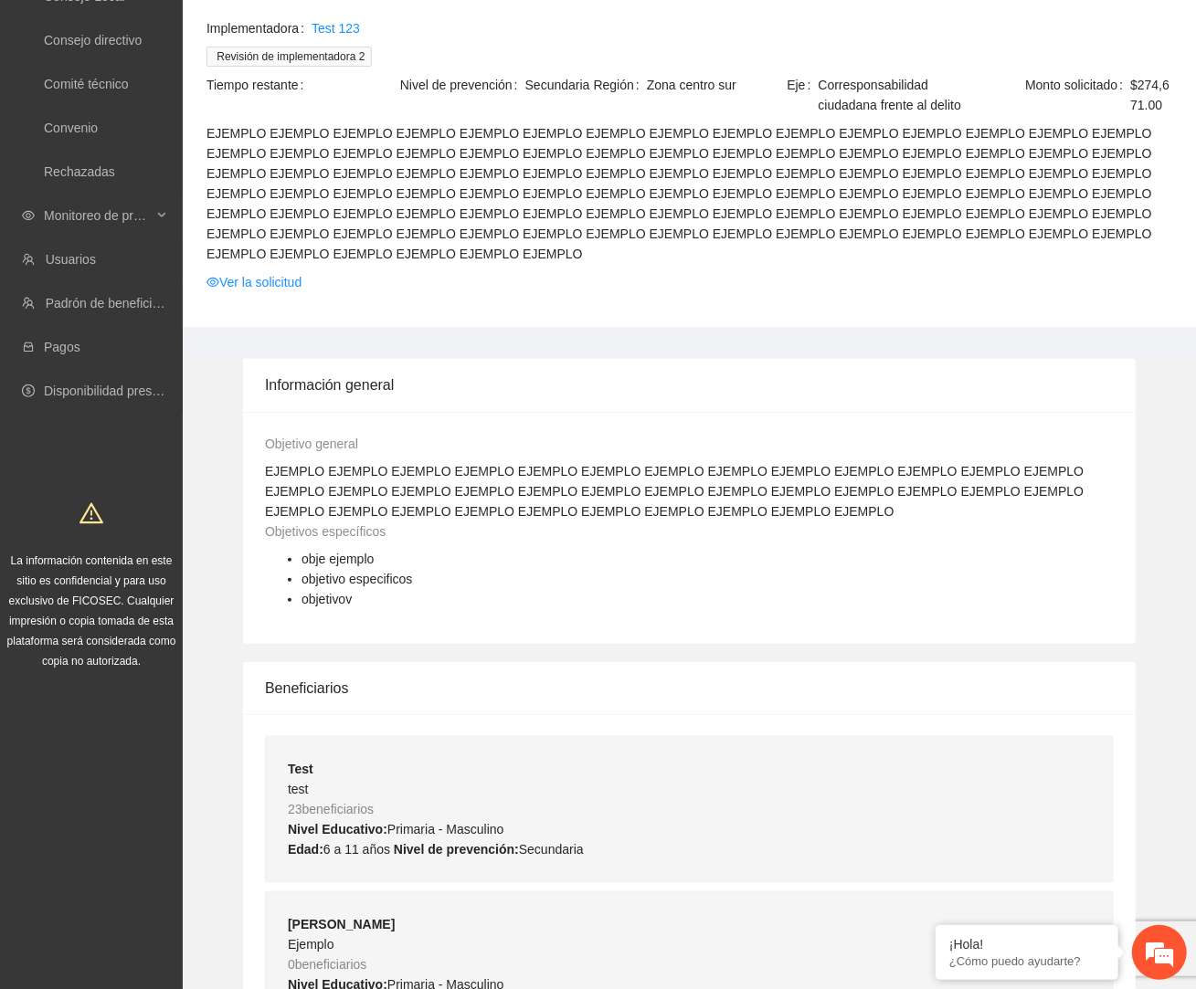
scroll to position [0, 0]
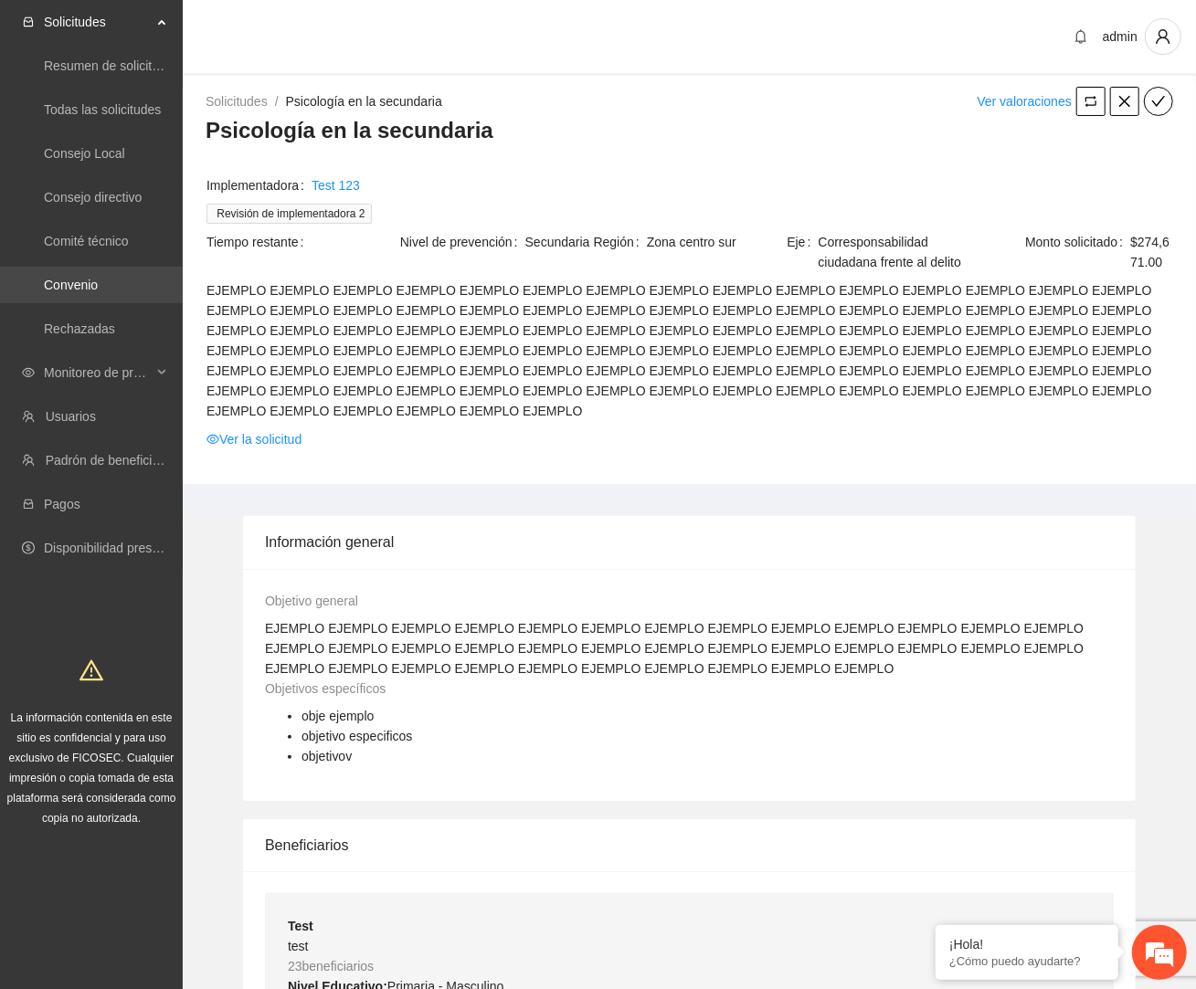
click at [98, 291] on link "Convenio" at bounding box center [71, 285] width 54 height 15
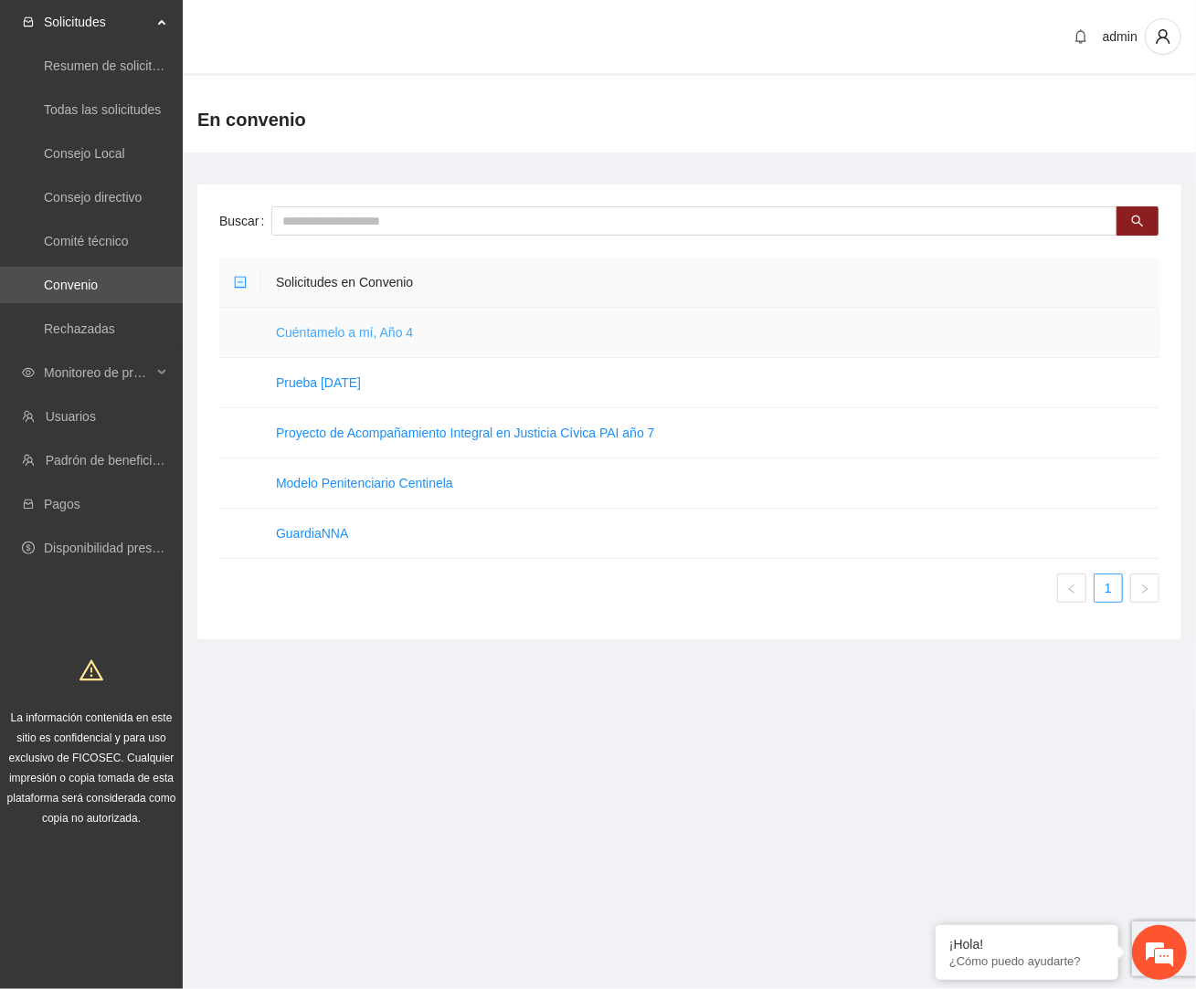
click at [370, 335] on link "Cuéntamelo a mí, Año 4" at bounding box center [344, 332] width 137 height 15
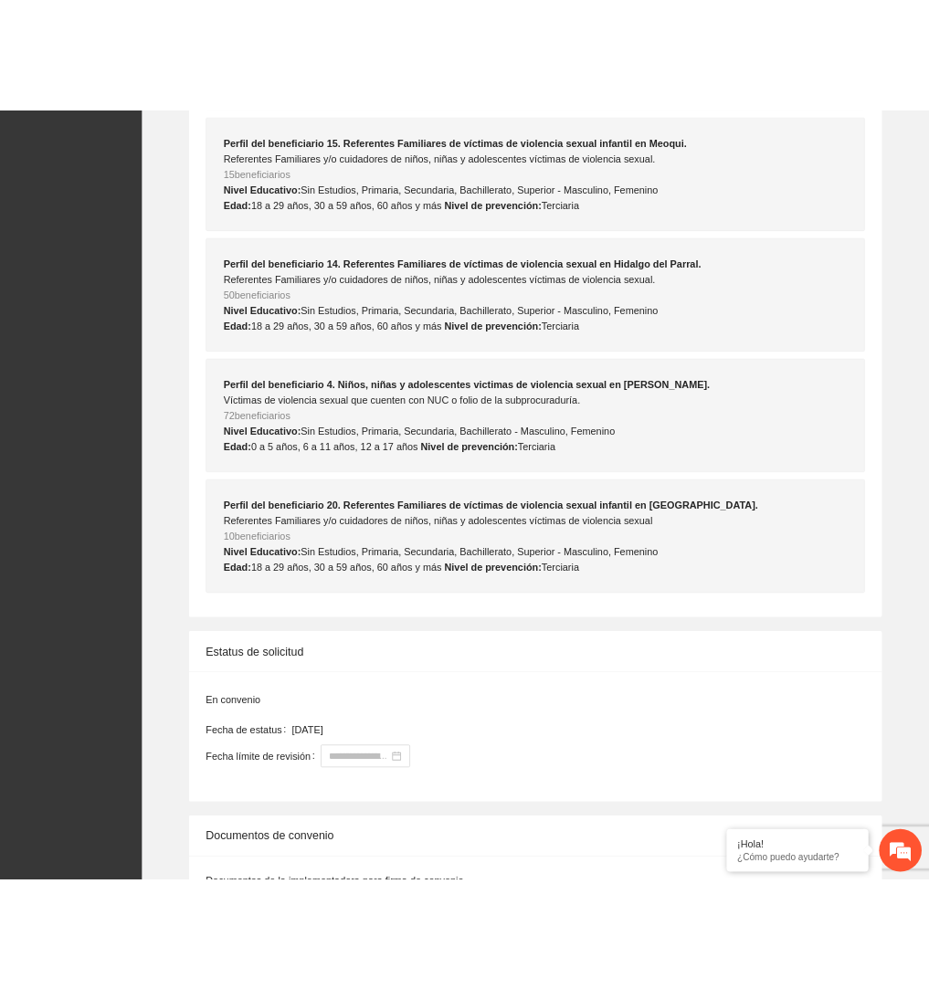
scroll to position [6518, 0]
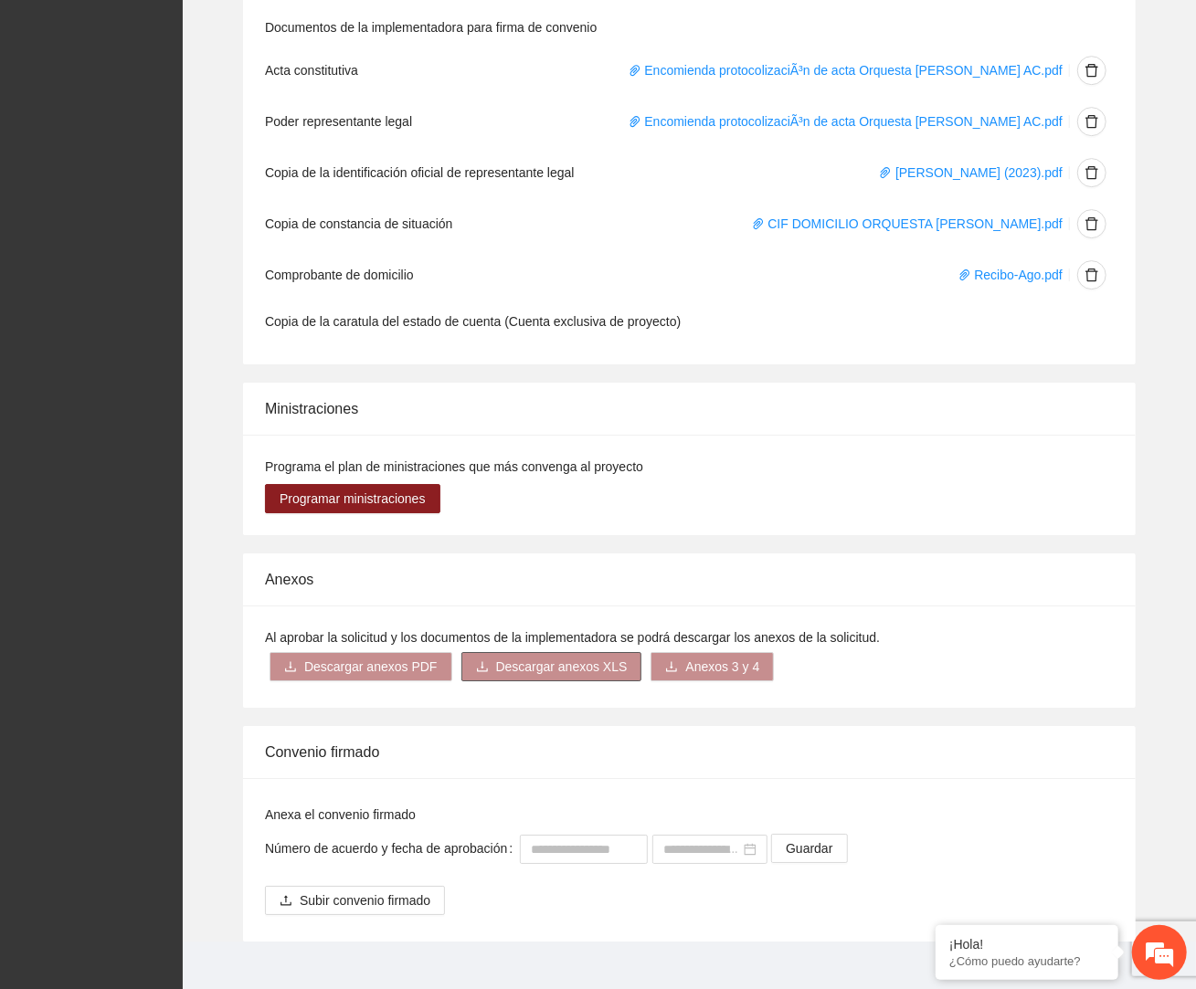
click at [584, 657] on span "Descargar anexos XLS" at bounding box center [562, 667] width 132 height 20
click at [567, 511] on link "Información general" at bounding box center [541, 510] width 113 height 15
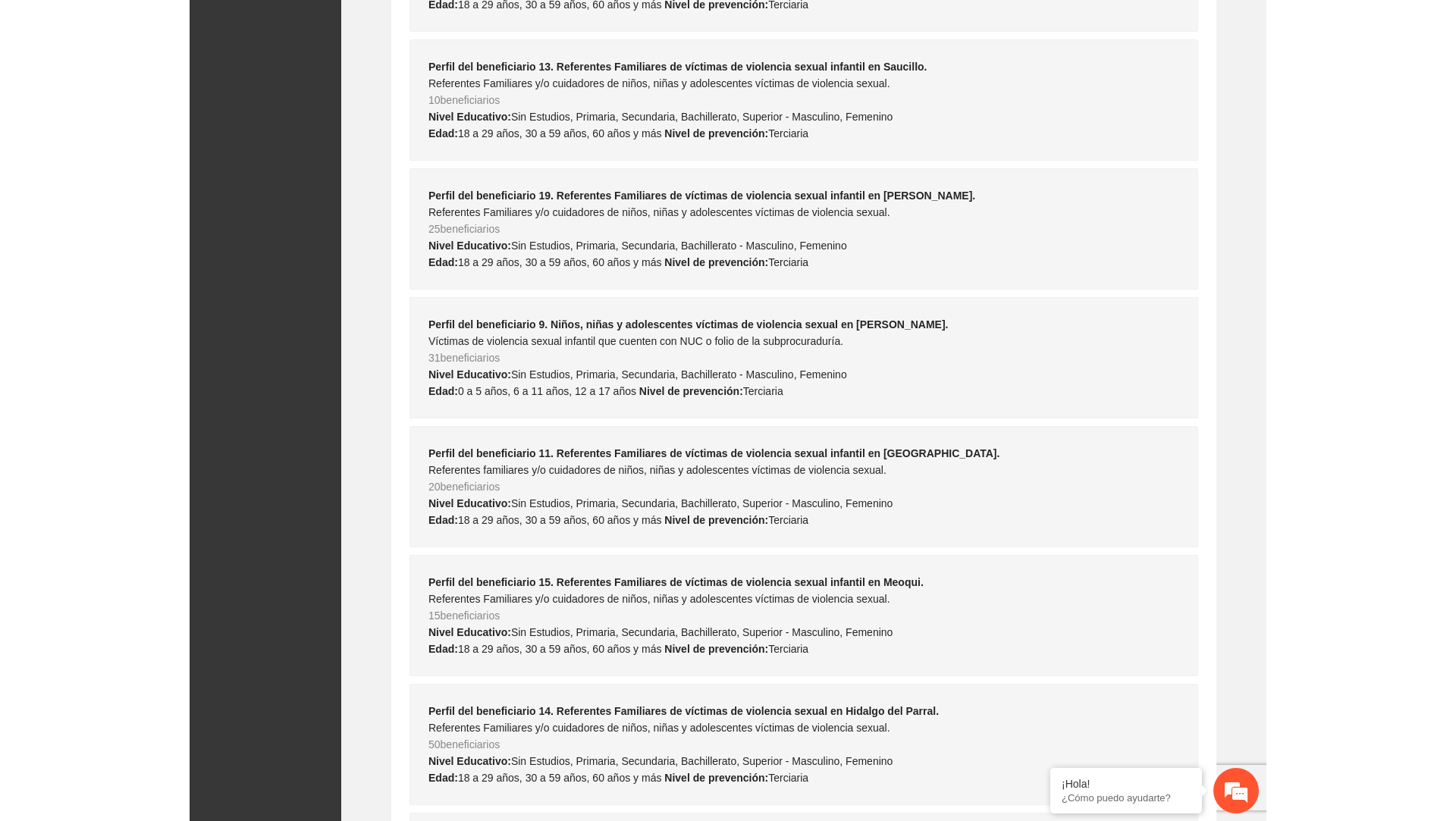
scroll to position [0, 0]
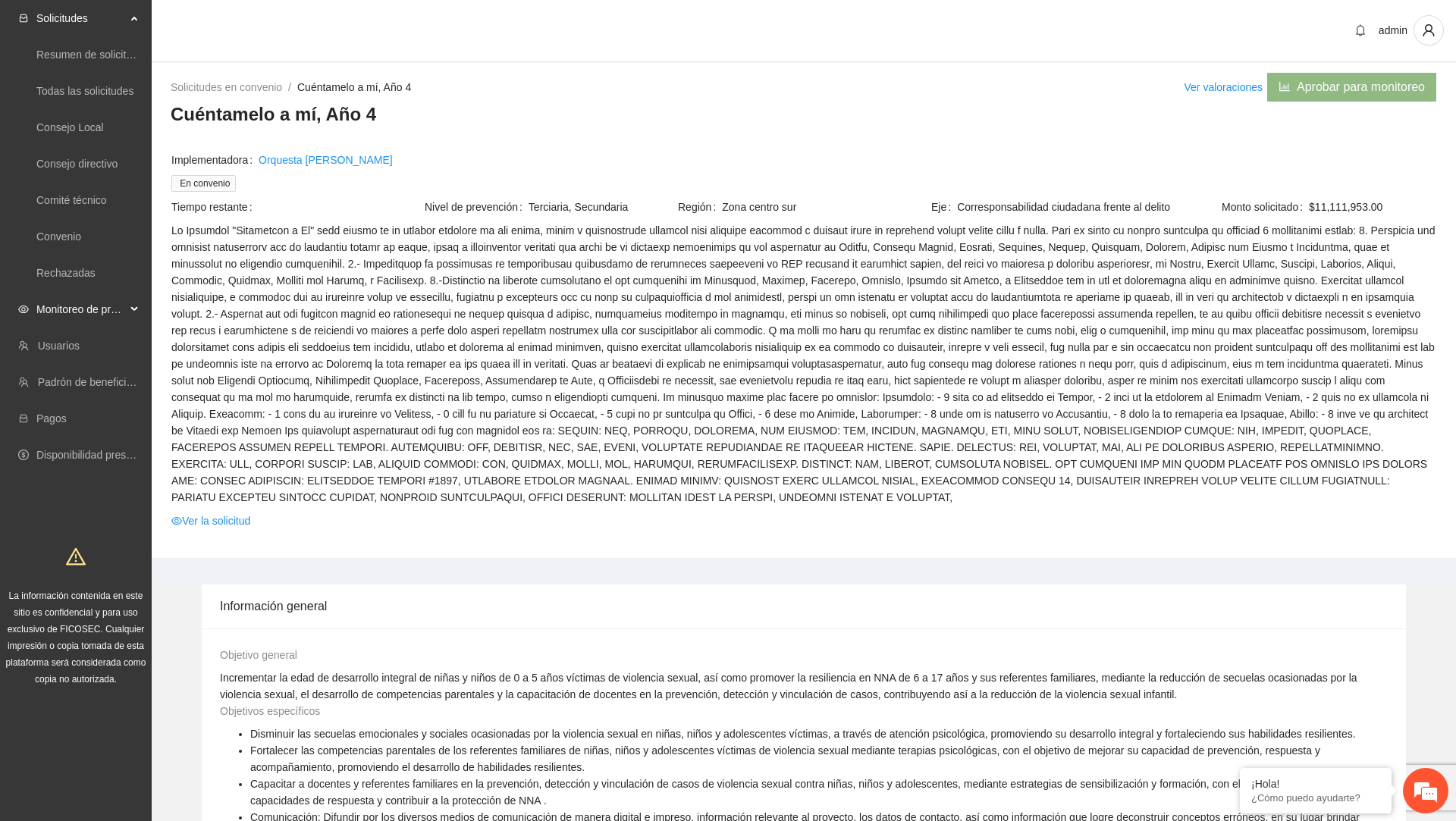
click at [121, 313] on span "Monitoreo de proyectos" at bounding box center [81, 309] width 90 height 31
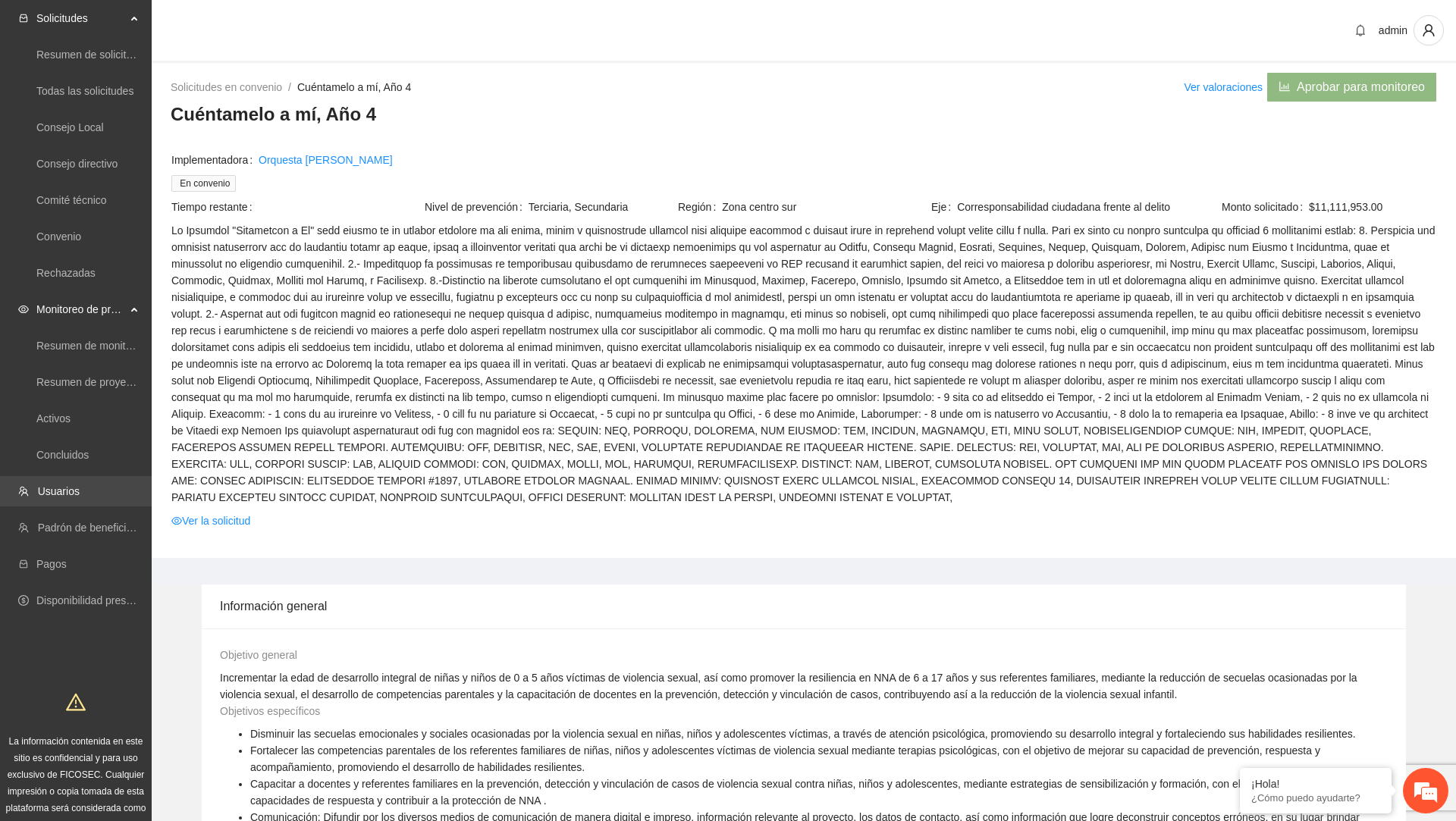
click at [80, 497] on link "Usuarios" at bounding box center [59, 491] width 42 height 12
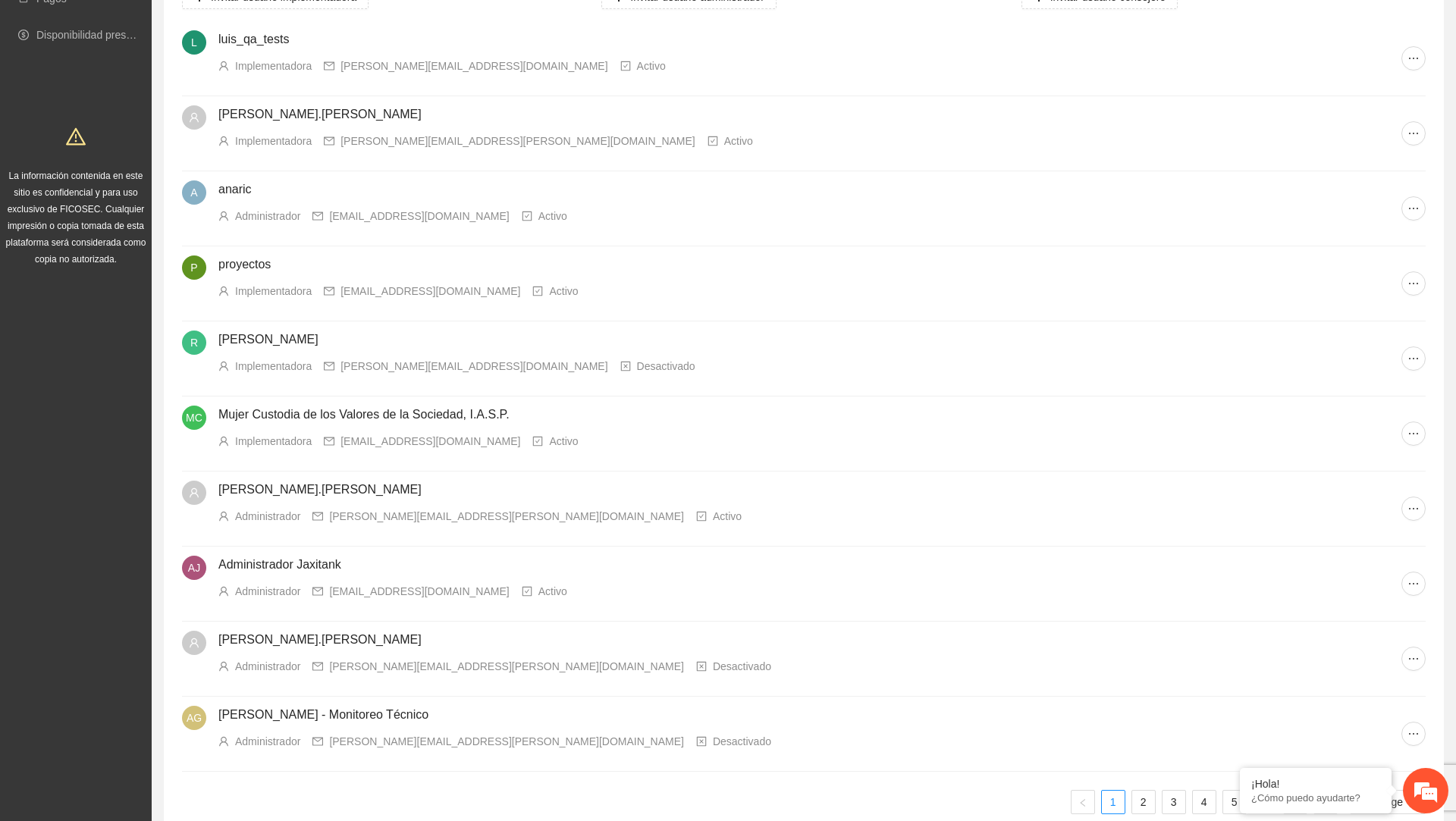
scroll to position [232, 0]
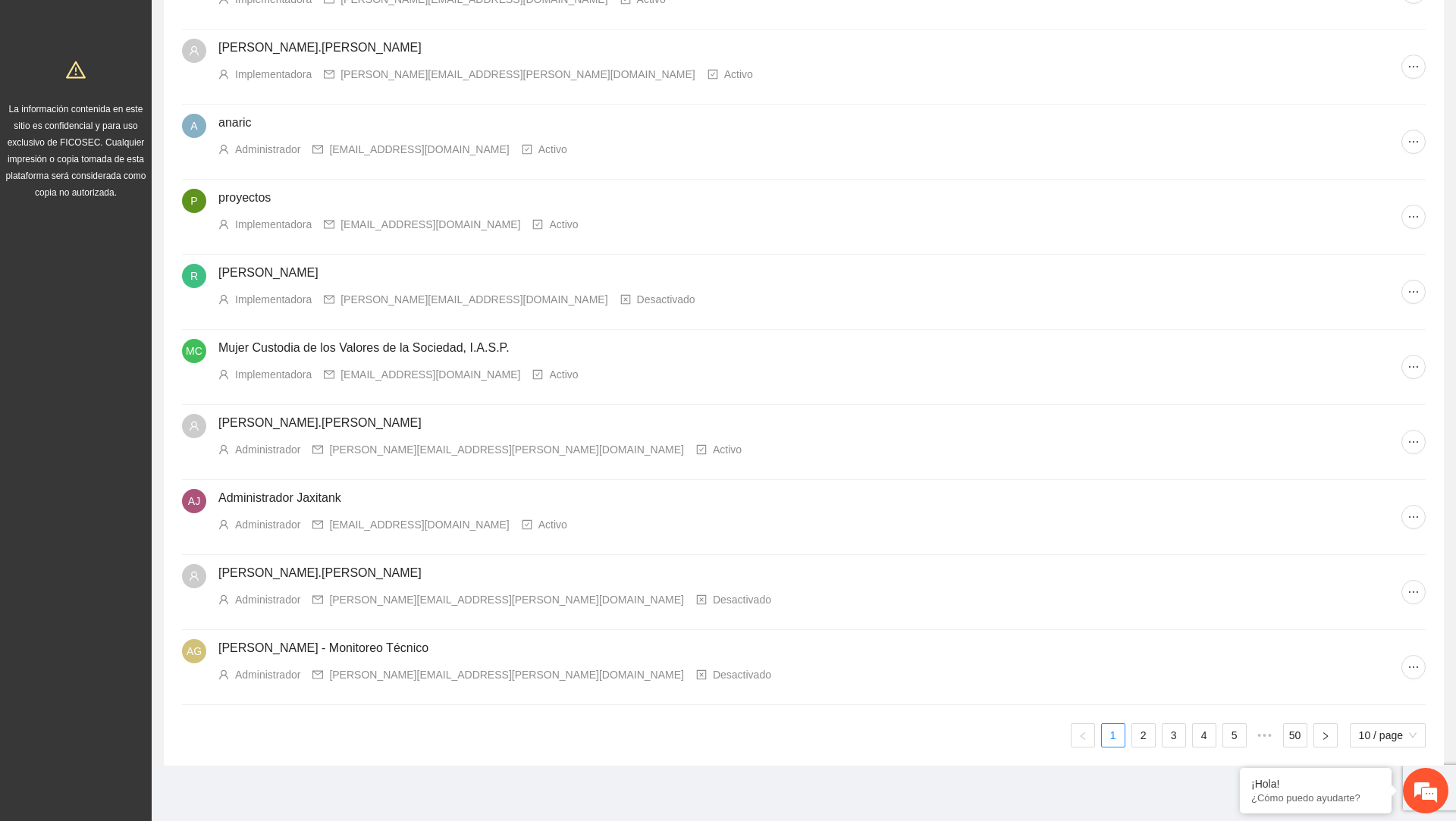
click at [283, 500] on h4 "Administrador Jaxitank" at bounding box center [809, 498] width 1183 height 18
click at [812, 736] on link "2" at bounding box center [1143, 735] width 22 height 22
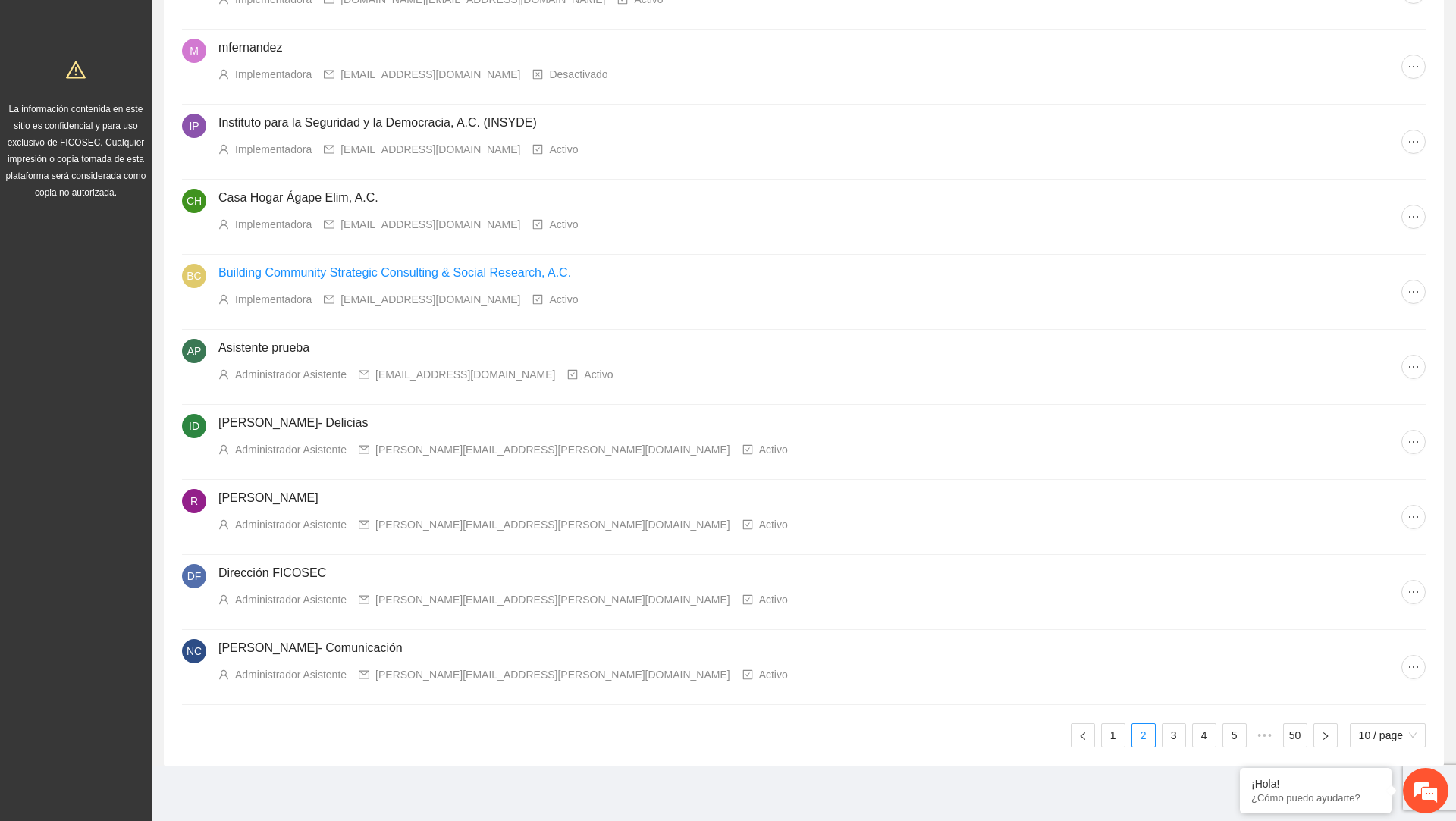
click at [491, 274] on link "Building Community Strategic Consulting & Social Research, A.C." at bounding box center [394, 273] width 353 height 13
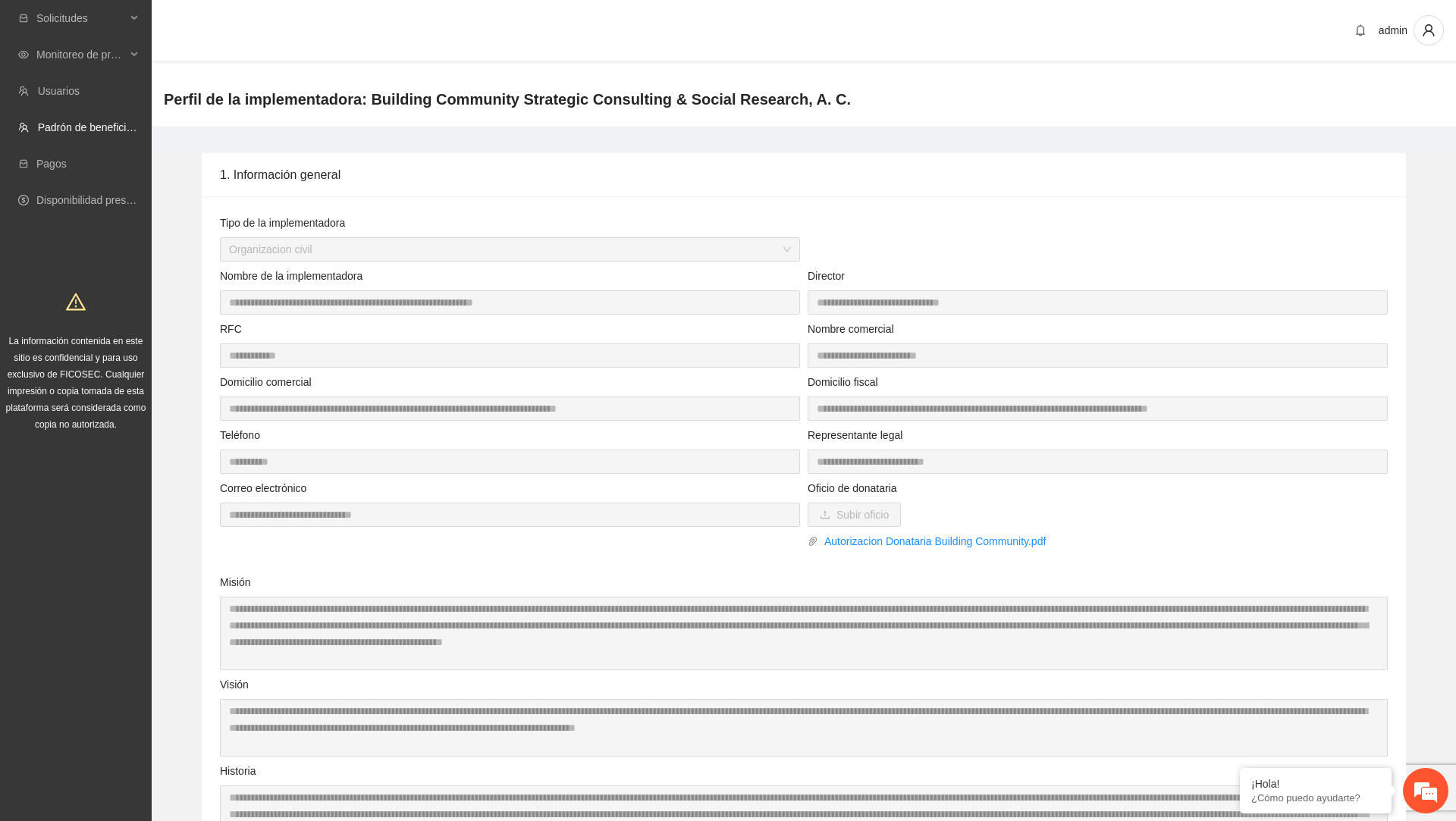
click at [94, 107] on ul "Solicitudes Monitoreo de proyectos Usuarios Padrón de beneficiarios Pagos Dispo…" at bounding box center [76, 109] width 152 height 218
click at [80, 95] on link "Usuarios" at bounding box center [59, 90] width 42 height 12
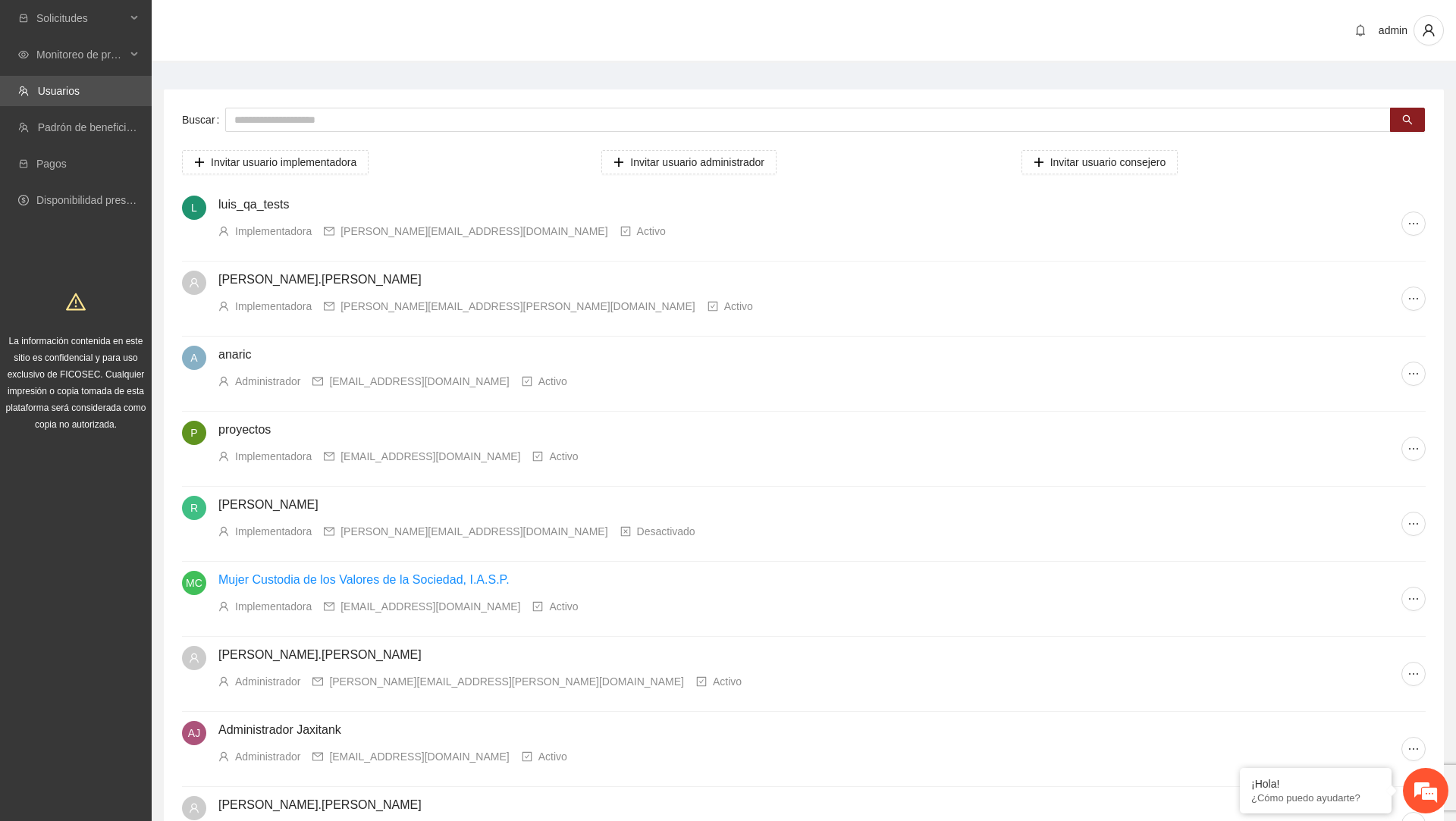
click at [302, 574] on link "Mujer Custodia de los Valores de la Sociedad, I.A.S.P." at bounding box center [364, 580] width 291 height 13
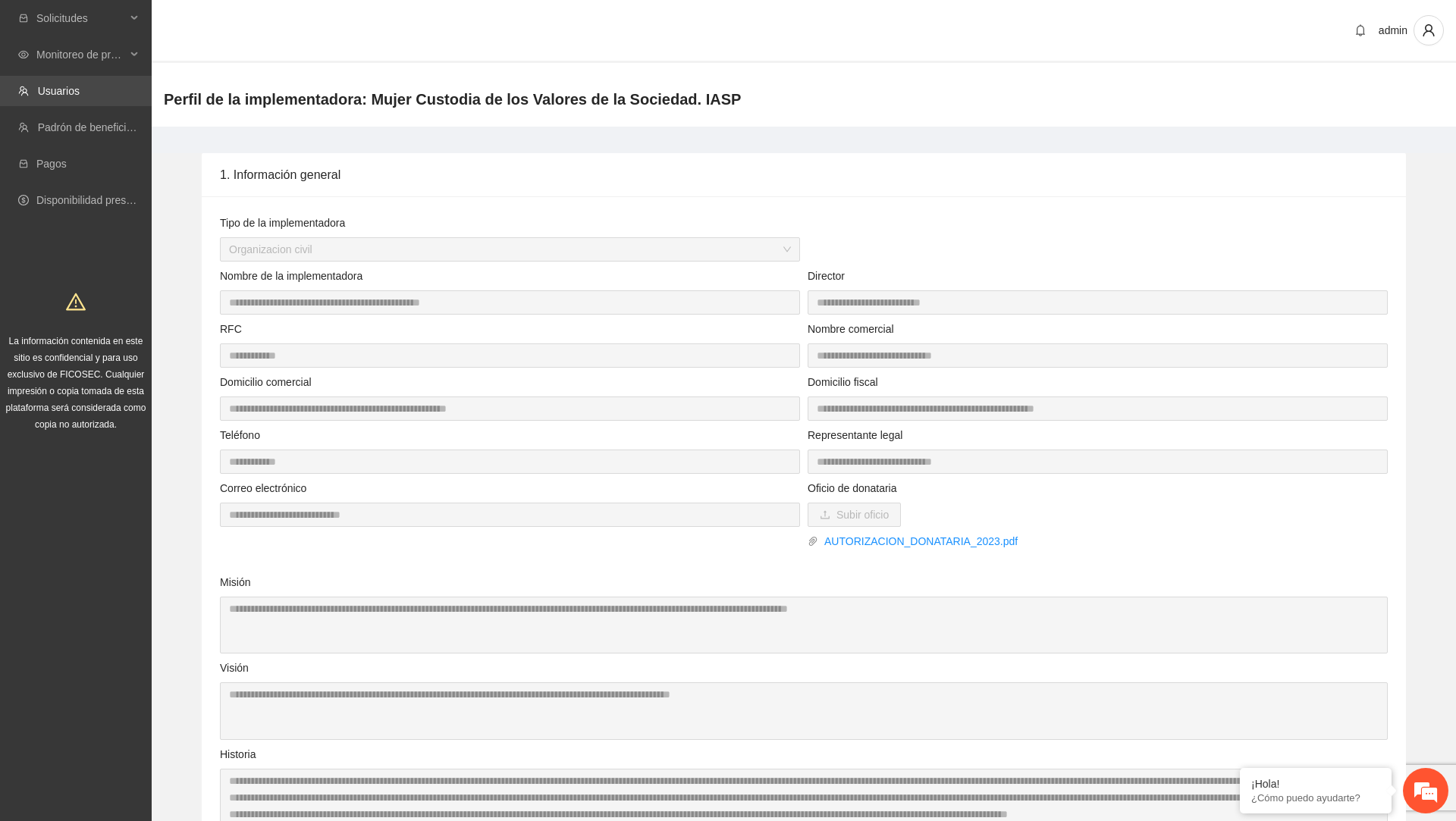
click at [80, 90] on link "Usuarios" at bounding box center [59, 90] width 42 height 12
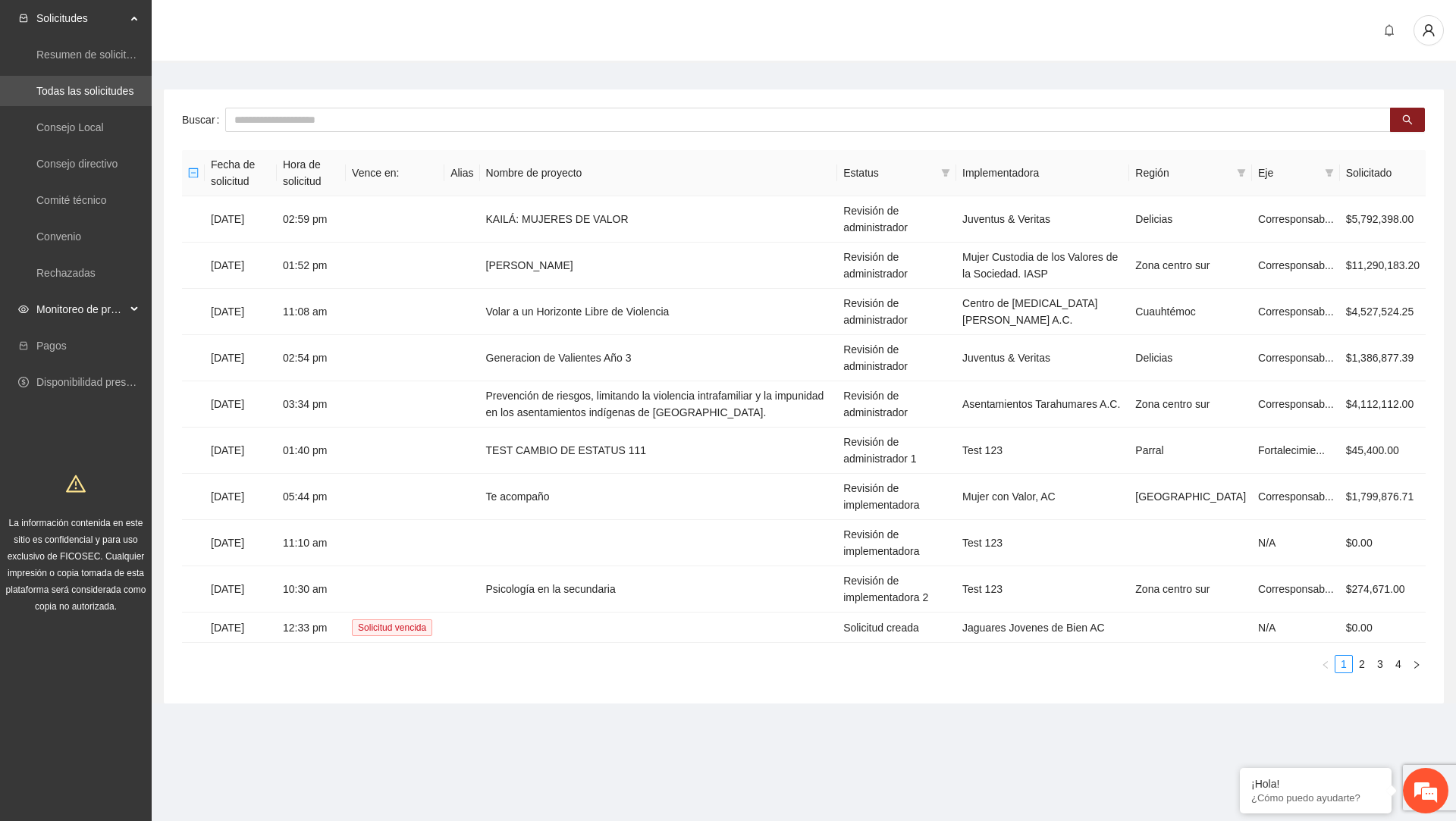
click at [84, 321] on span "Monitoreo de proyectos" at bounding box center [81, 309] width 90 height 31
click at [109, 376] on link "Disponibilidad presupuestal" at bounding box center [101, 382] width 129 height 12
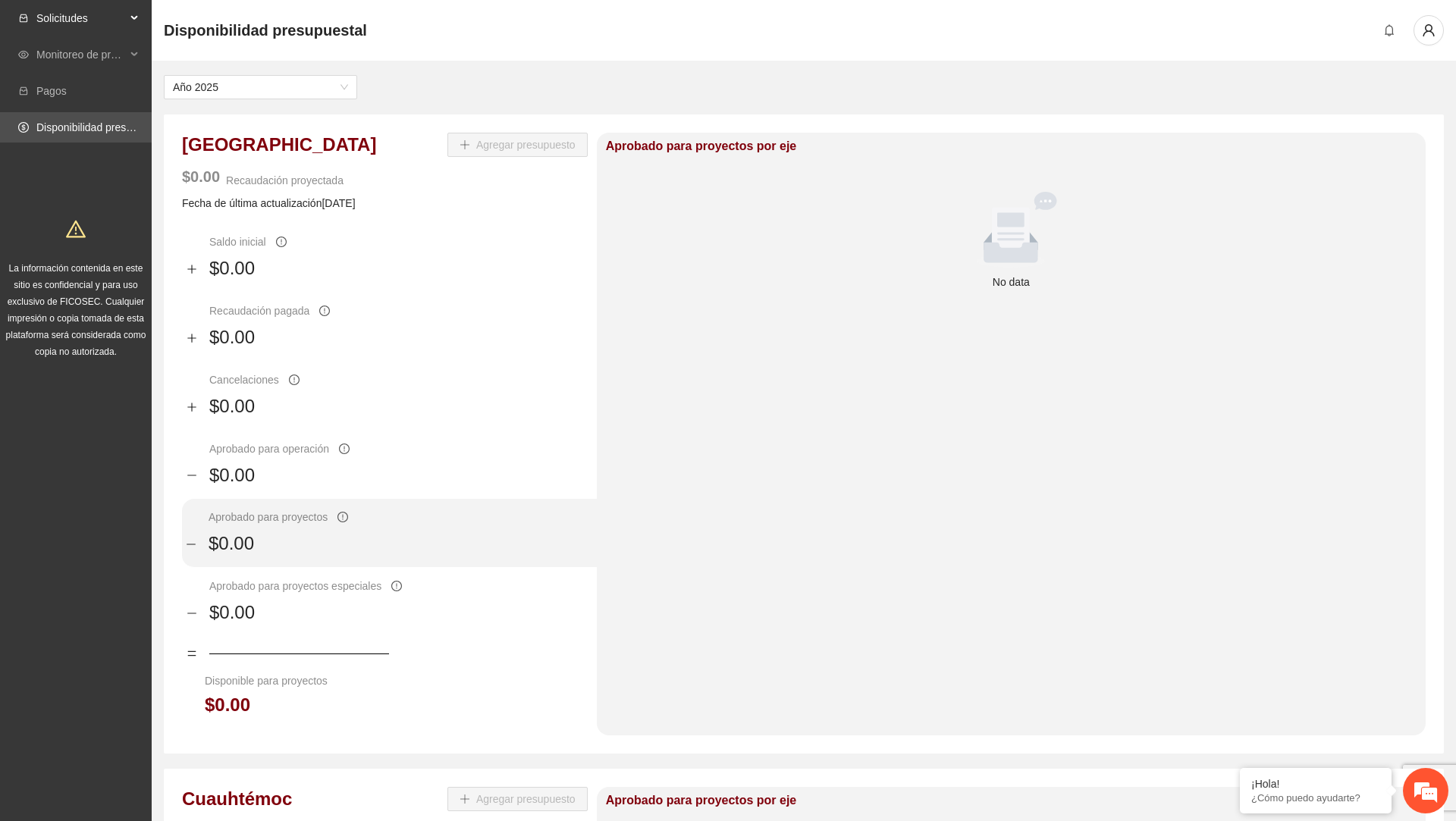
click at [93, 22] on span "Solicitudes" at bounding box center [81, 18] width 90 height 31
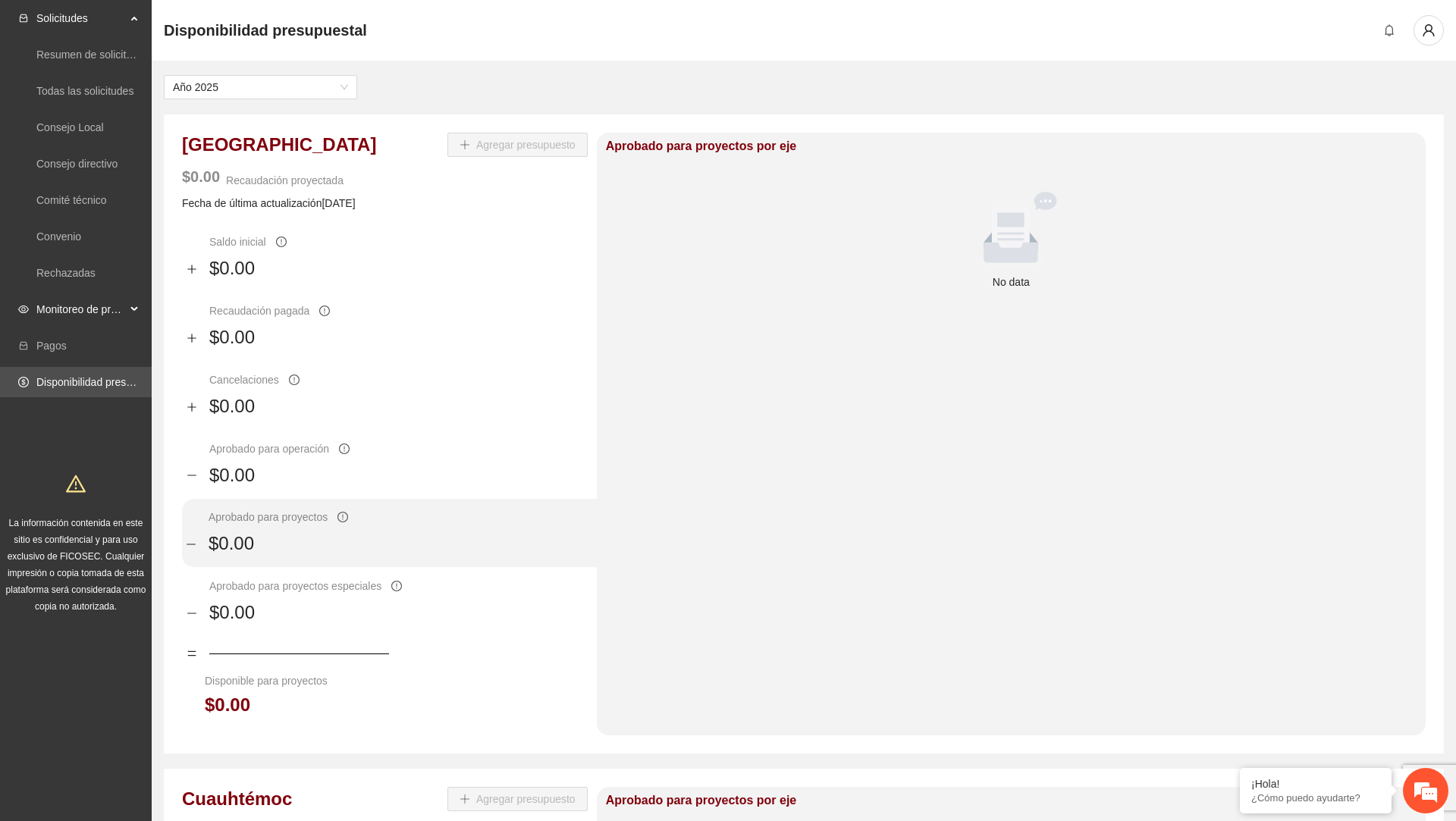
click at [76, 304] on span "Monitoreo de proyectos" at bounding box center [81, 309] width 90 height 31
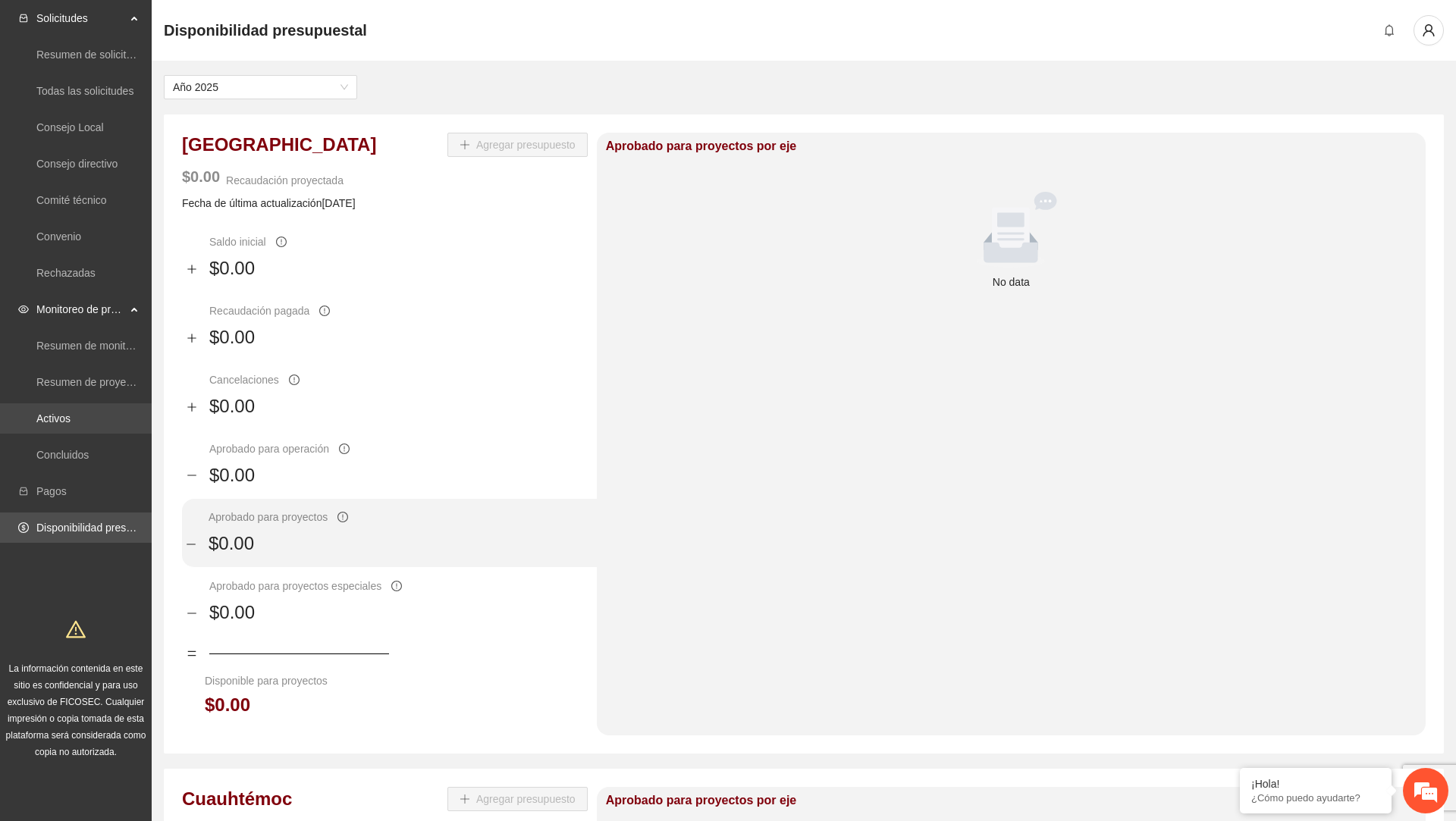
click at [66, 413] on link "Activos" at bounding box center [53, 418] width 34 height 12
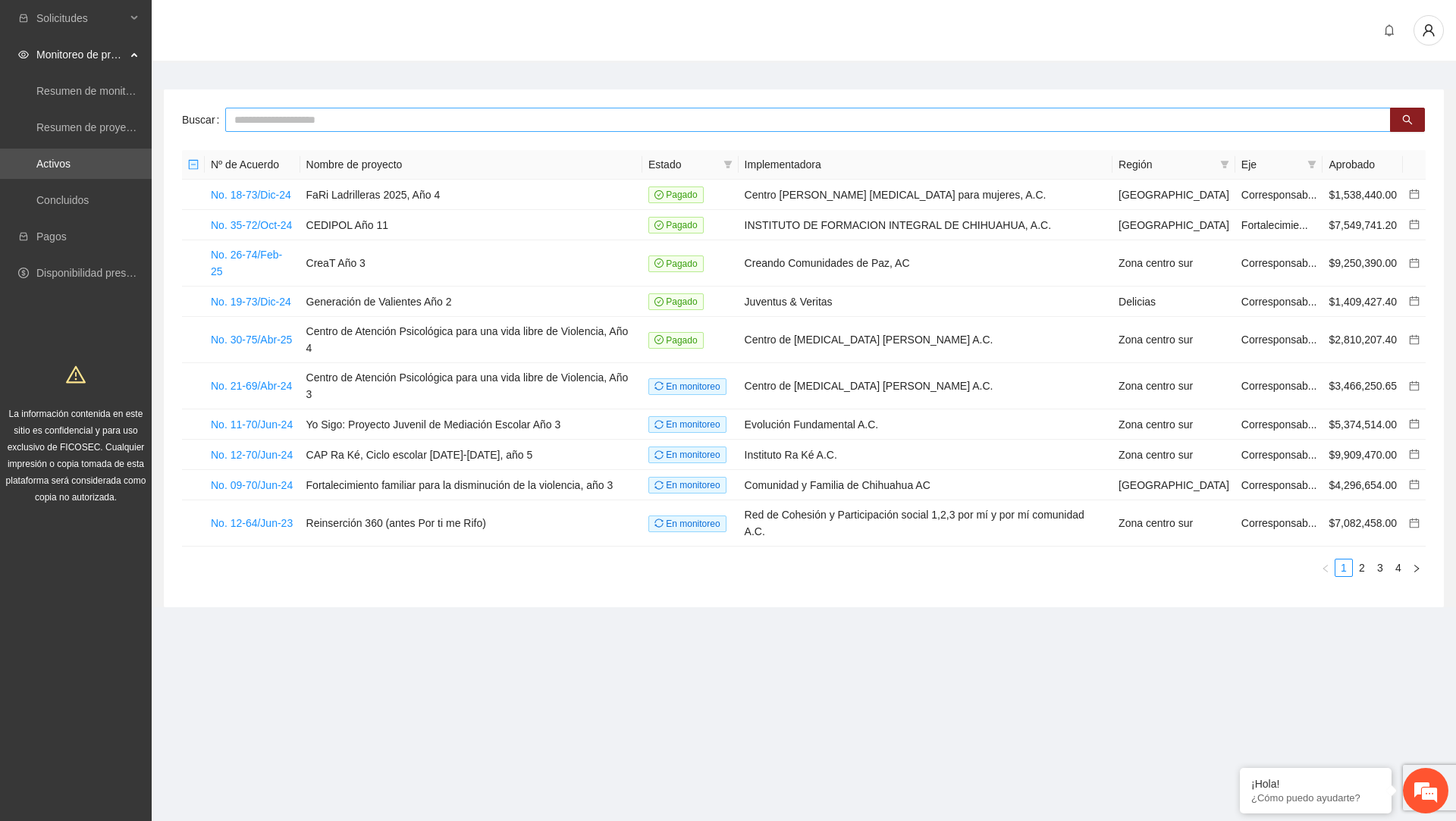
click at [545, 120] on input "text" at bounding box center [808, 120] width 1165 height 24
type input "**********"
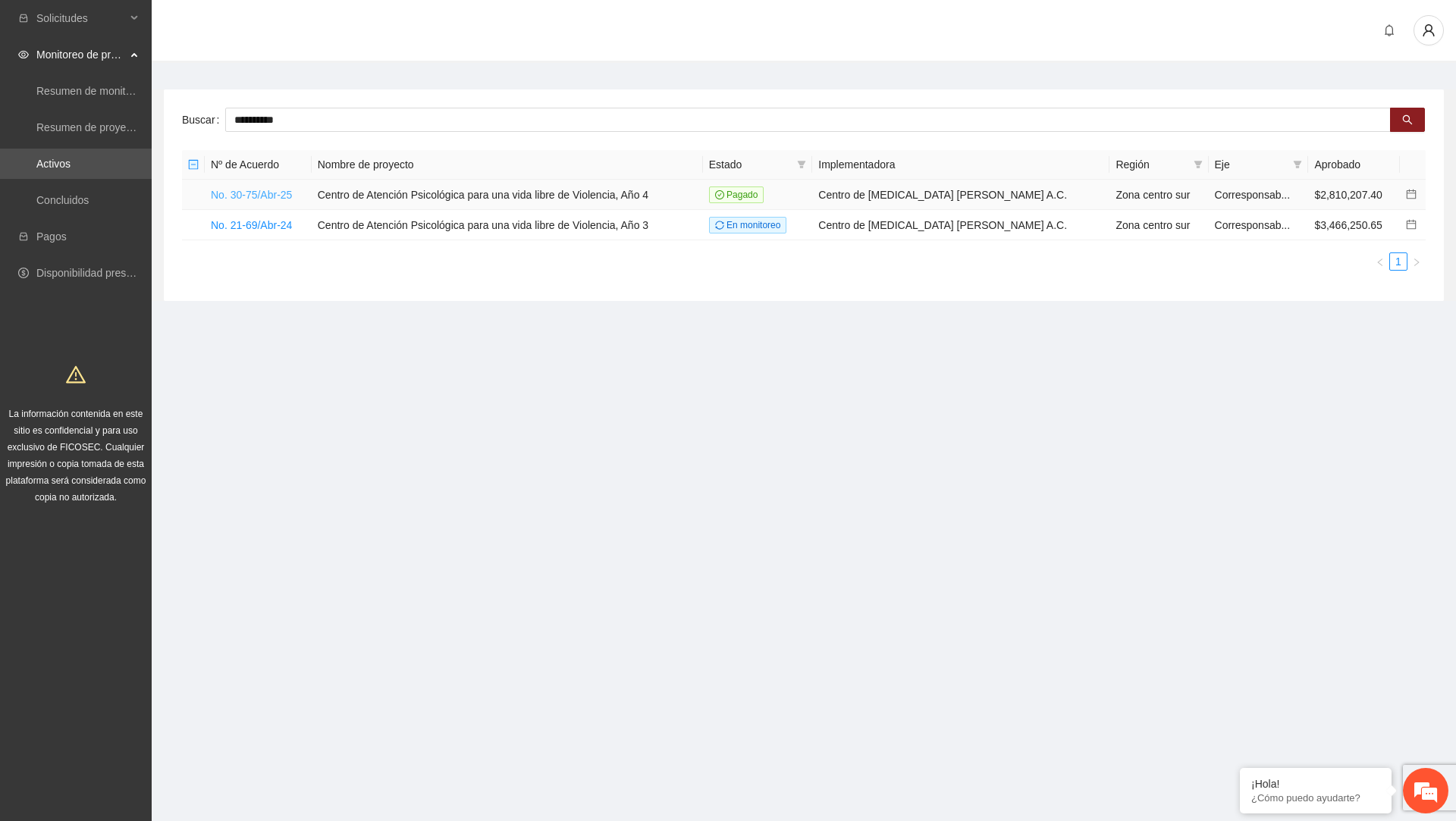
click at [292, 198] on link "No. 30-75/Abr-25" at bounding box center [252, 194] width 81 height 12
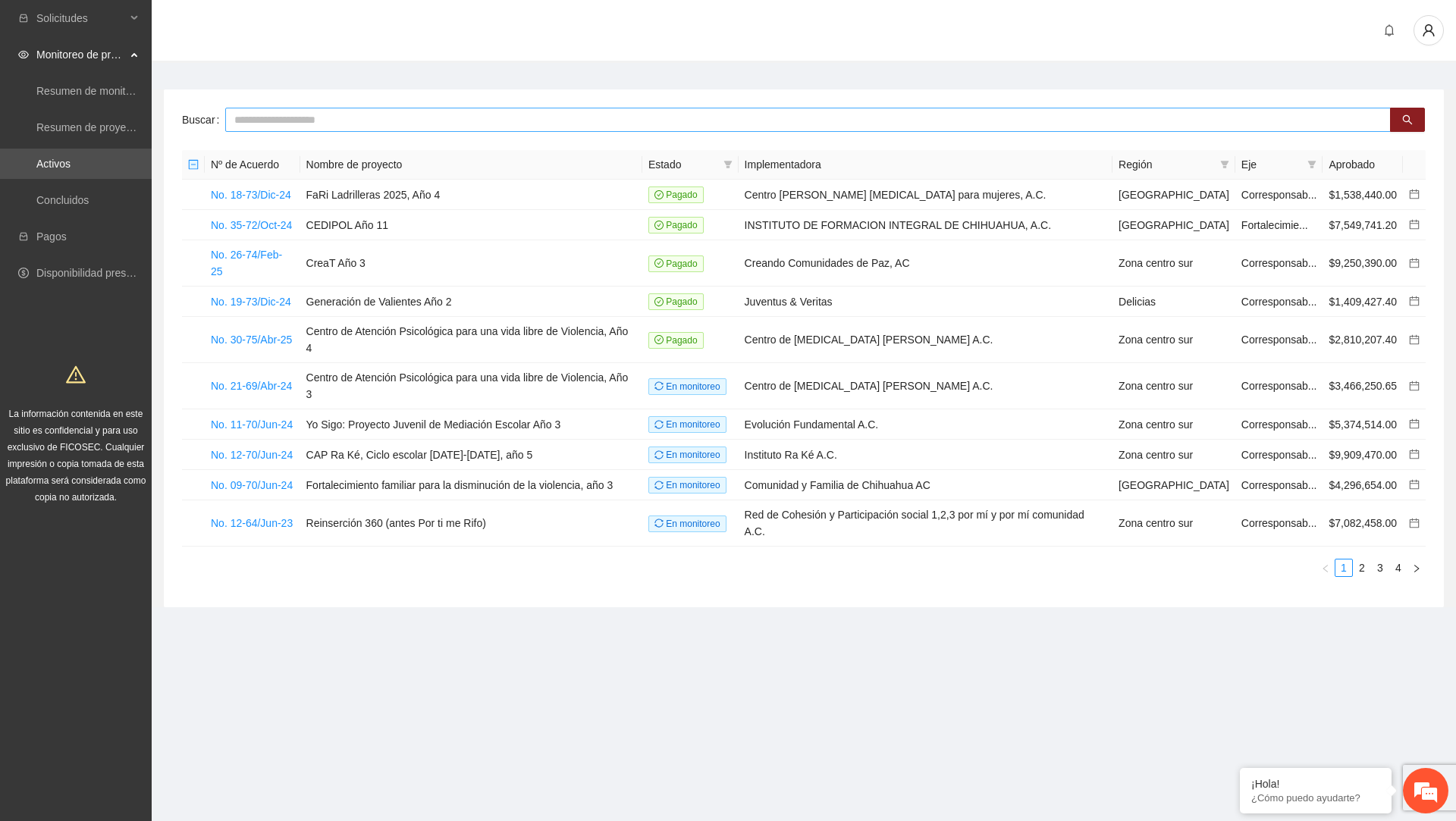
click at [362, 125] on input "text" at bounding box center [808, 120] width 1165 height 24
type input "**********"
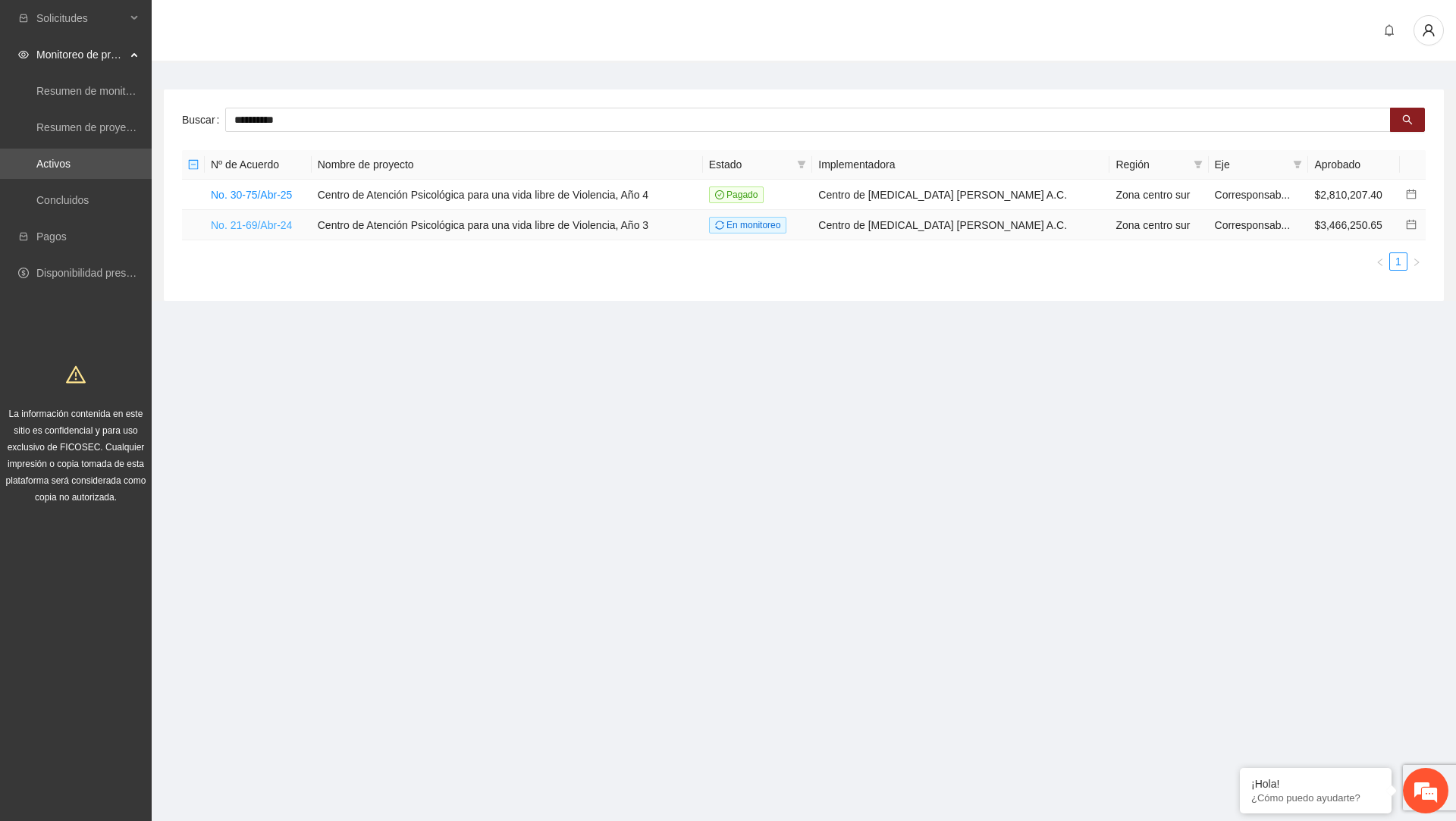
click at [258, 219] on link "No. 21-69/Abr-24" at bounding box center [252, 225] width 81 height 12
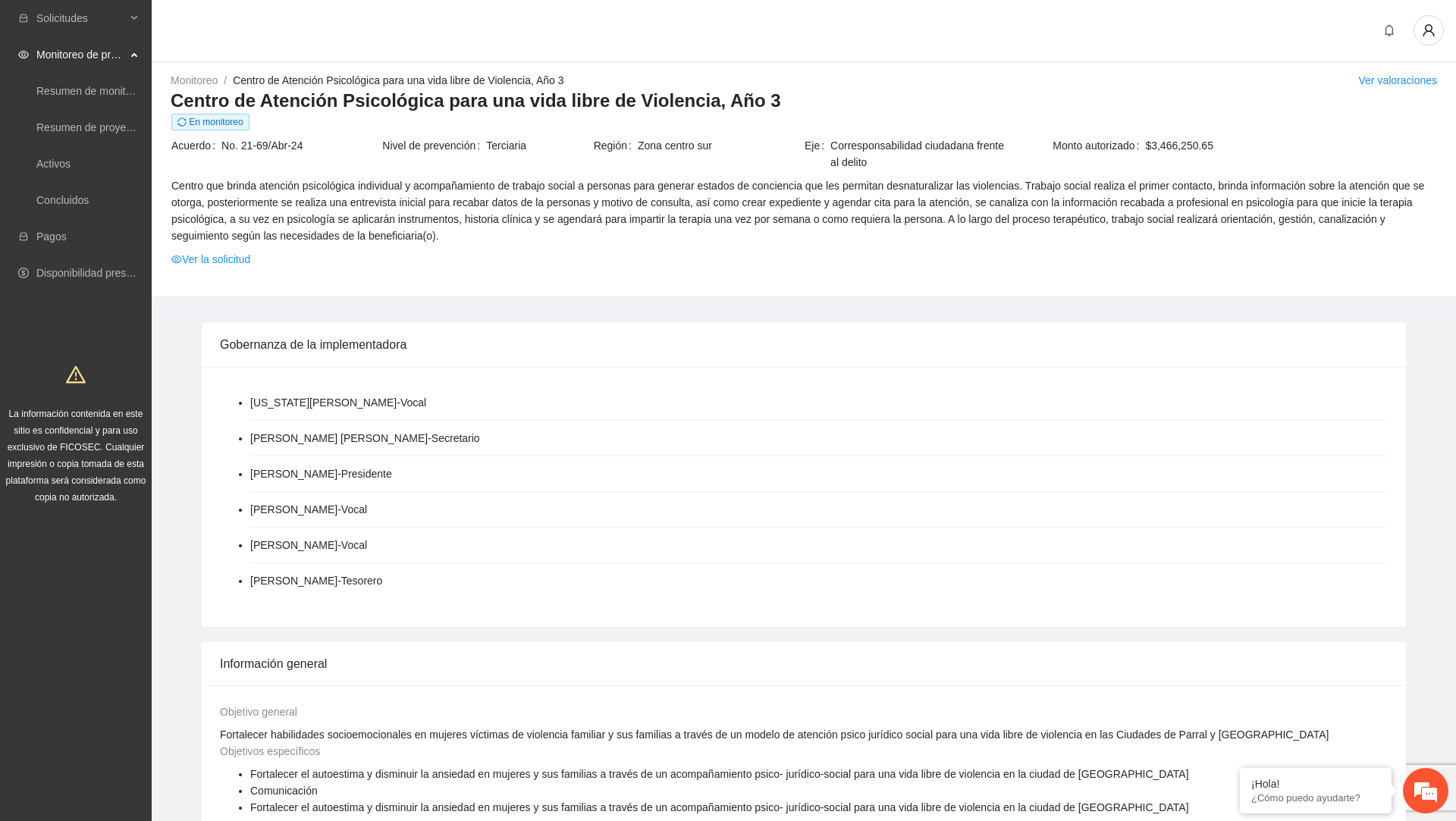
click at [313, 75] on link "Centro de Atención Psicológica para una vida libre de Violencia, Año 3" at bounding box center [398, 81] width 330 height 12
click at [315, 79] on link "Centro de Atención Psicológica para una vida libre de Violencia, Año 3" at bounding box center [398, 81] width 330 height 12
click at [71, 169] on link "Activos" at bounding box center [53, 164] width 34 height 12
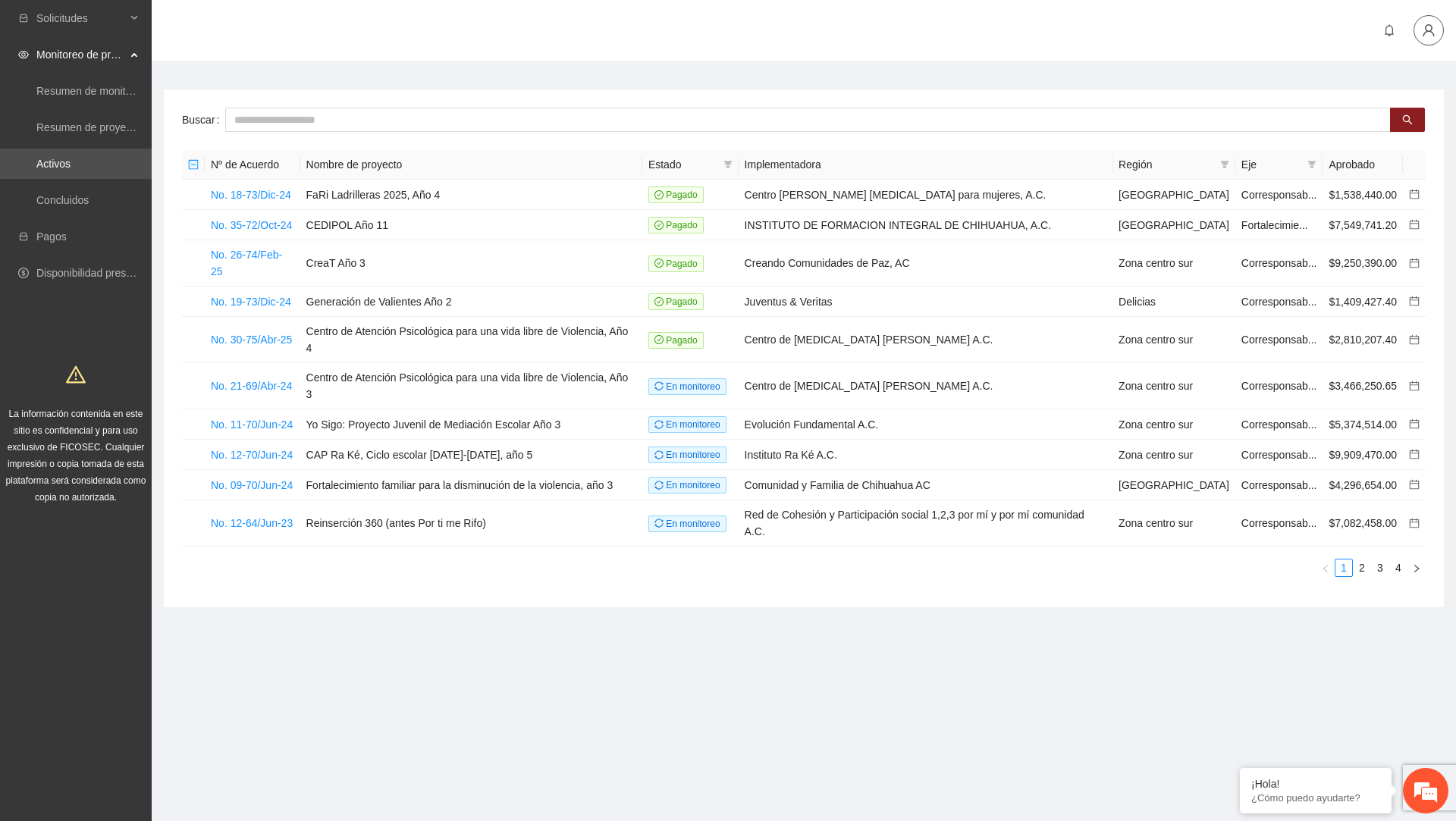
click at [1419, 27] on span "user" at bounding box center [1429, 30] width 29 height 13
click at [1391, 96] on li "Cerrar sesión" at bounding box center [1385, 87] width 114 height 24
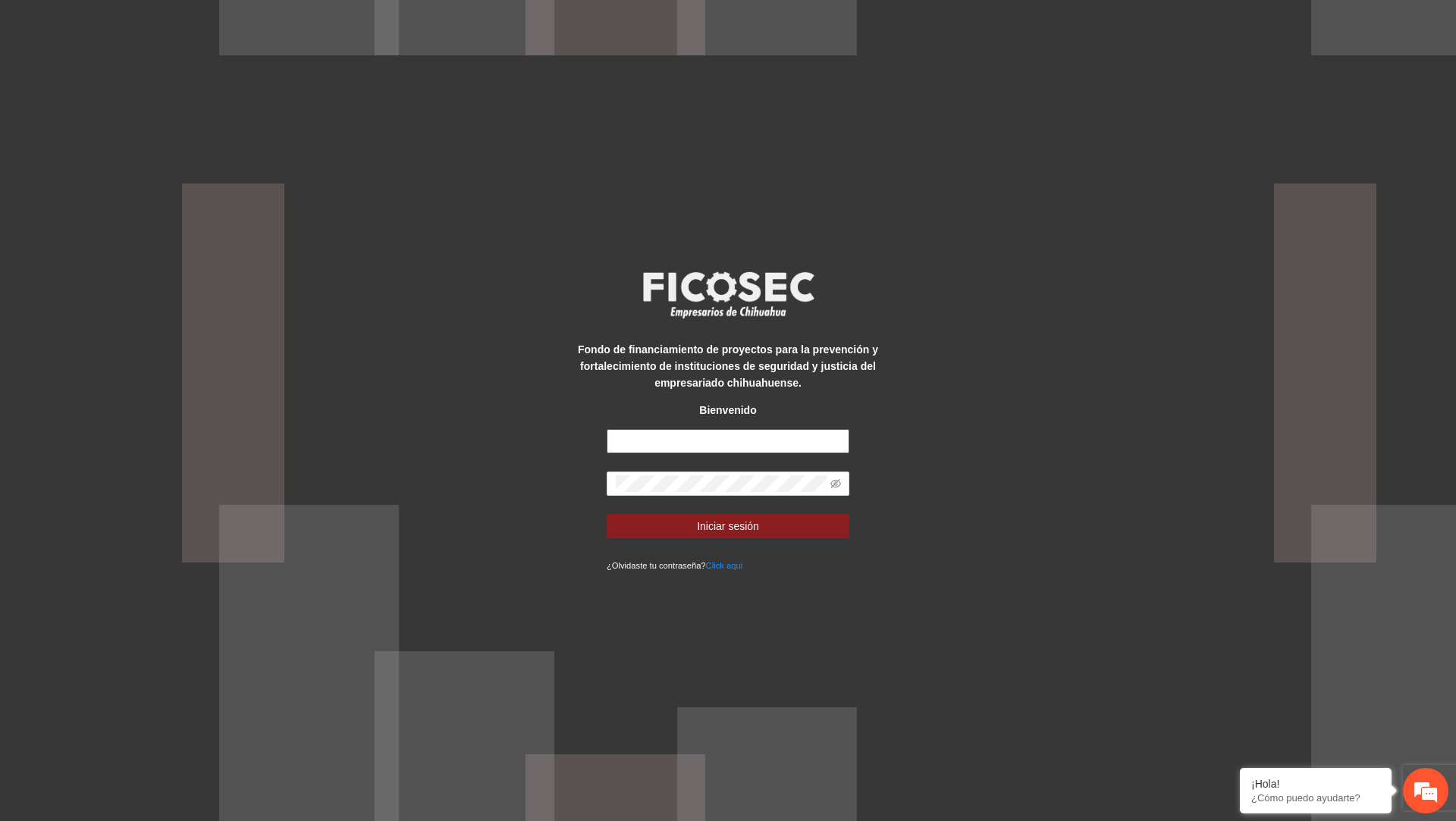
click at [755, 433] on input "text" at bounding box center [728, 441] width 242 height 24
type input "**********"
click at [607, 514] on button "Iniciar sesión" at bounding box center [728, 525] width 242 height 24
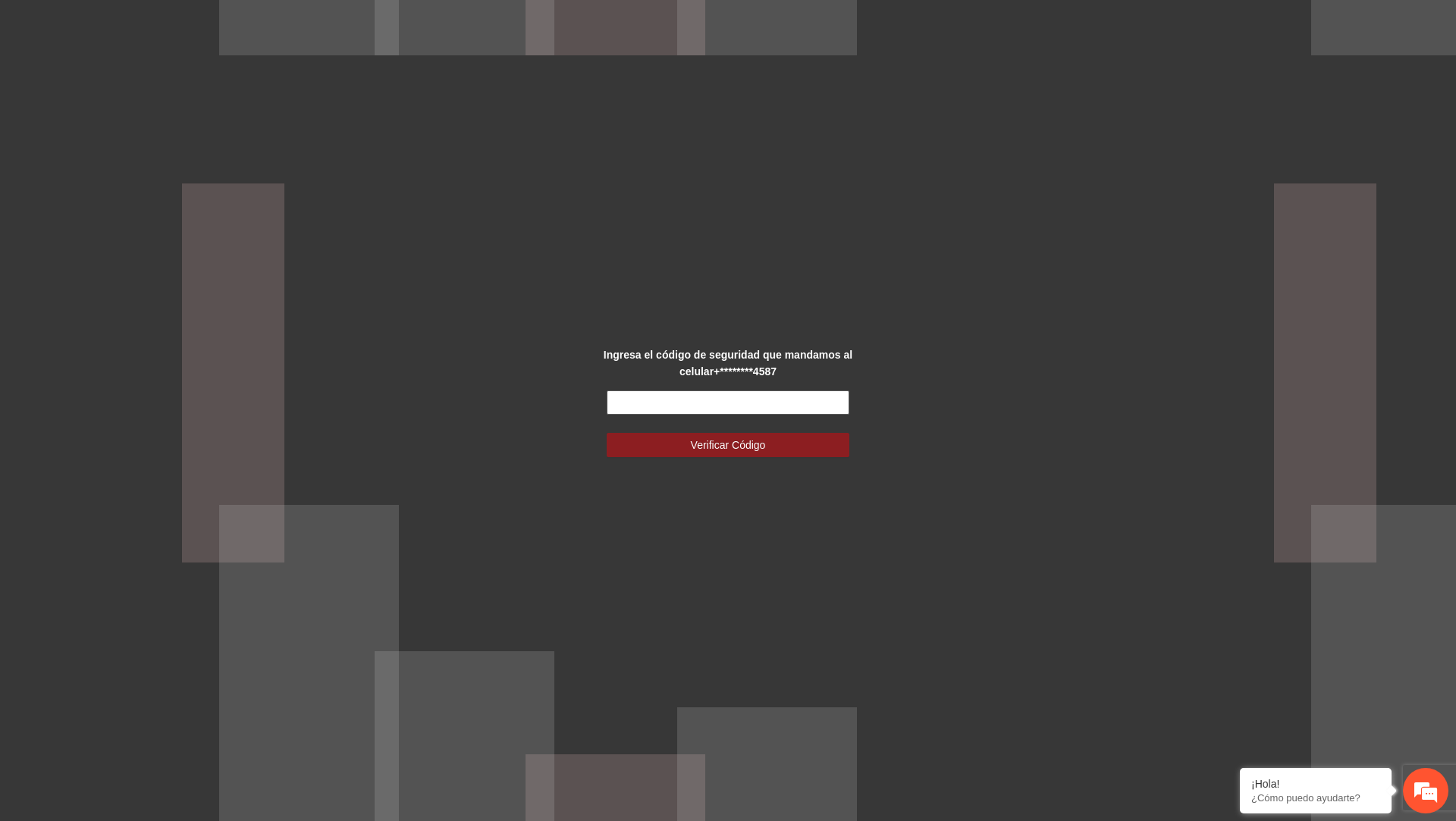
click at [632, 393] on input "text" at bounding box center [728, 403] width 242 height 24
type input "******"
click at [607, 433] on button "Verificar Código" at bounding box center [728, 445] width 242 height 24
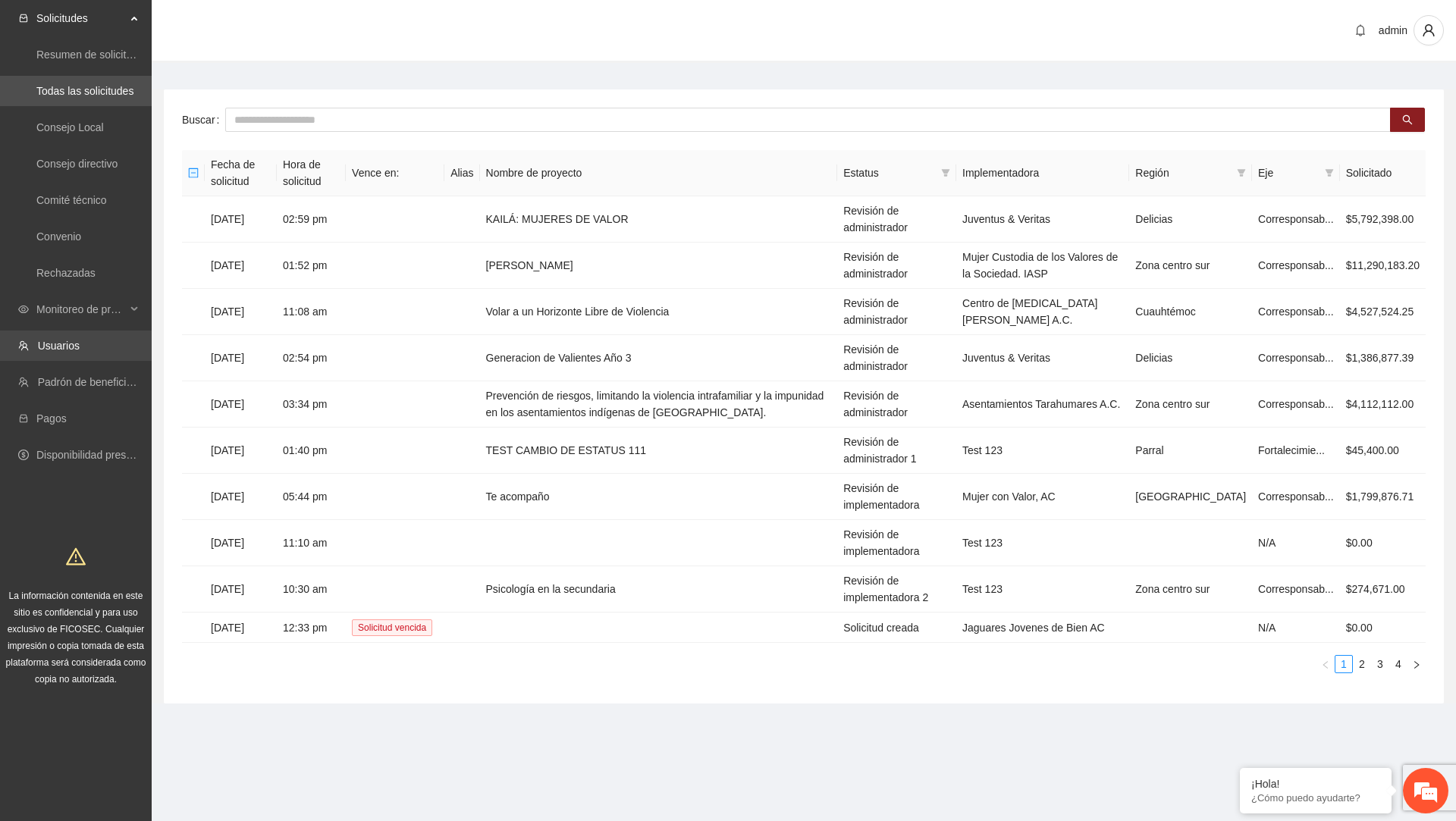
click at [80, 340] on link "Usuarios" at bounding box center [59, 345] width 42 height 12
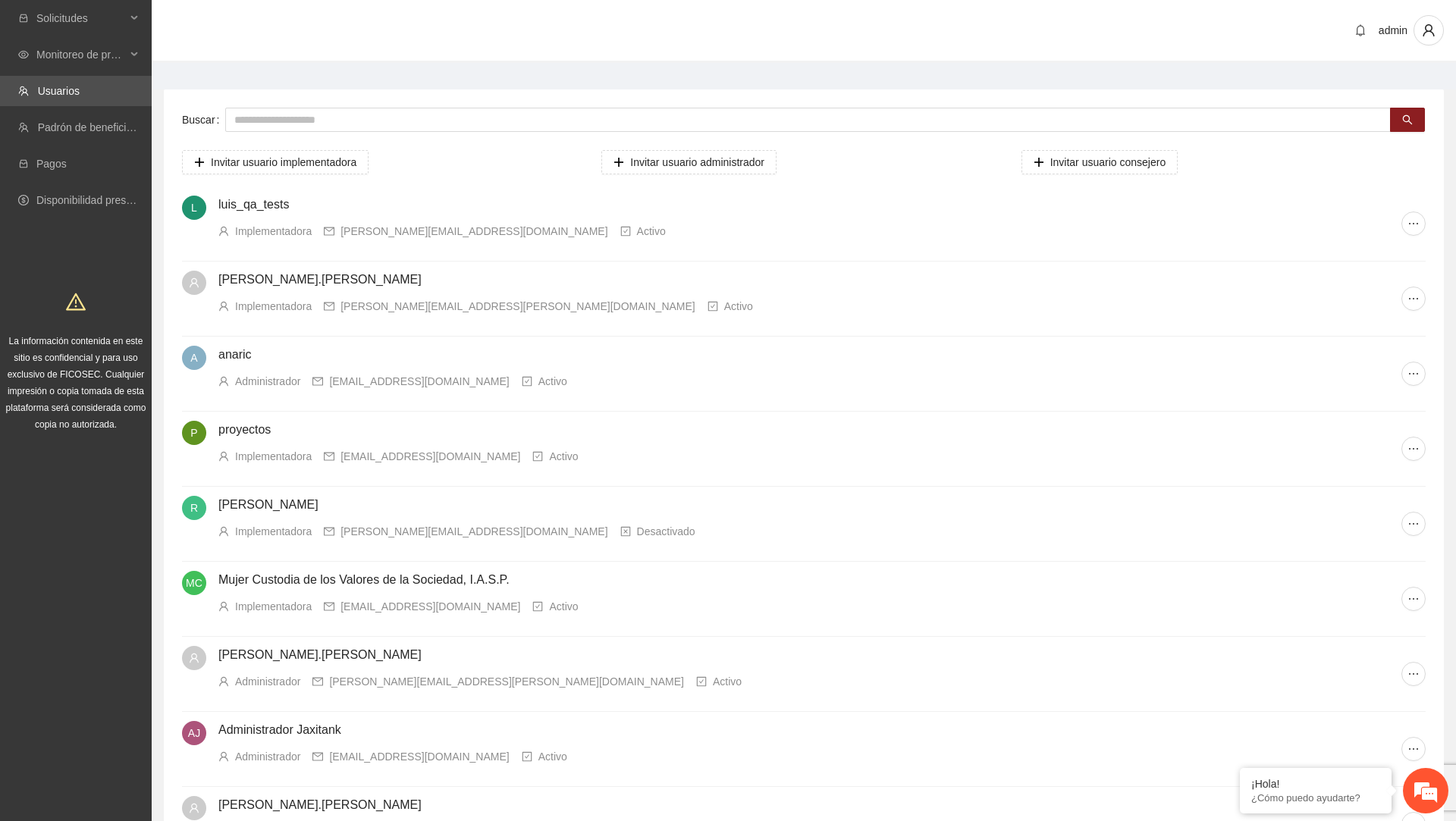
click at [504, 105] on div "Buscar Invitar usuario implementadora Invitar usuario administrador Invitar usu…" at bounding box center [804, 544] width 1280 height 908
click at [502, 116] on input "text" at bounding box center [808, 120] width 1165 height 24
type input "**********"
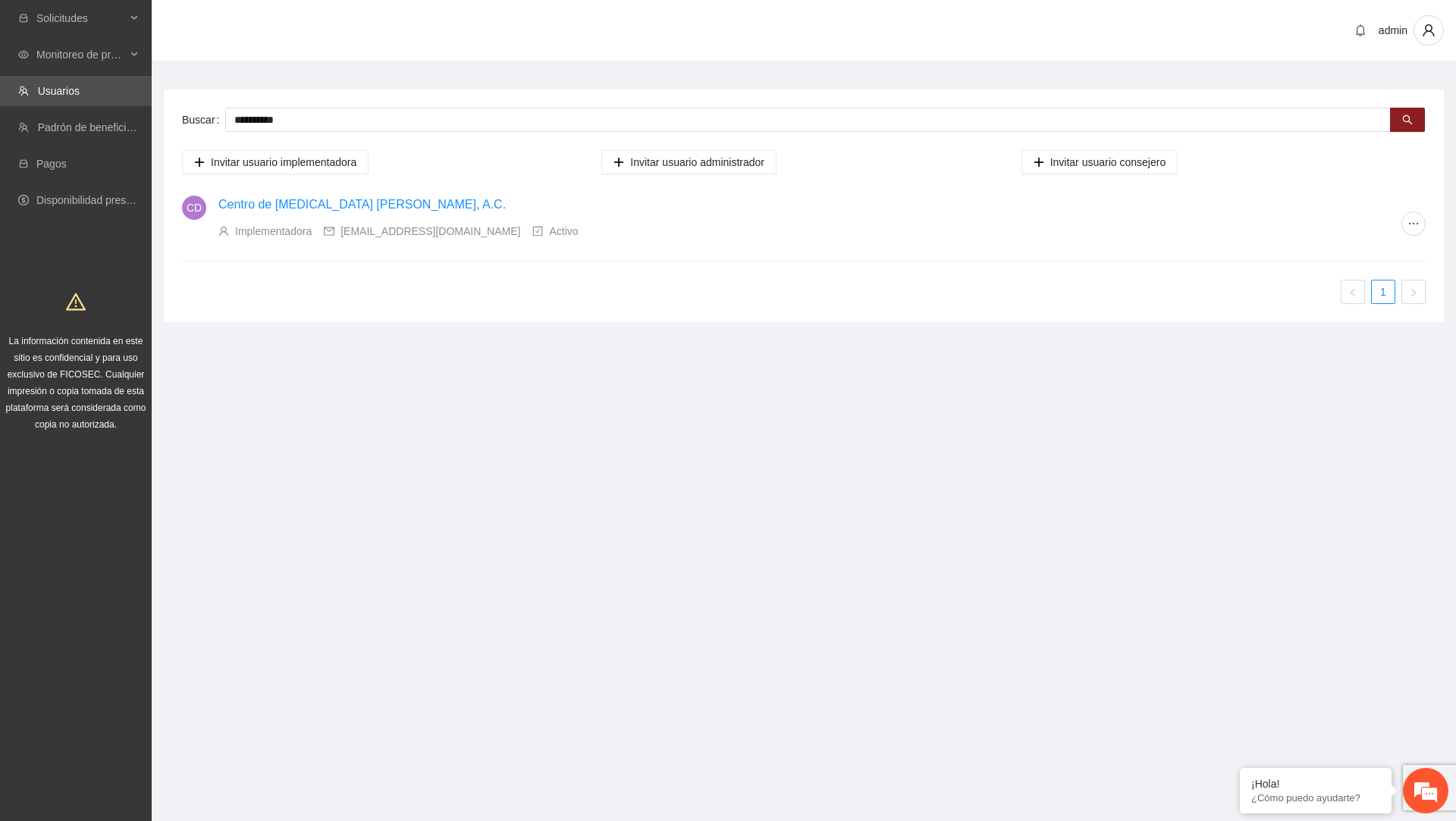
click at [432, 209] on link "Centro de [MEDICAL_DATA] [PERSON_NAME], A.C." at bounding box center [362, 204] width 287 height 13
